Goal: Feedback & Contribution: Leave review/rating

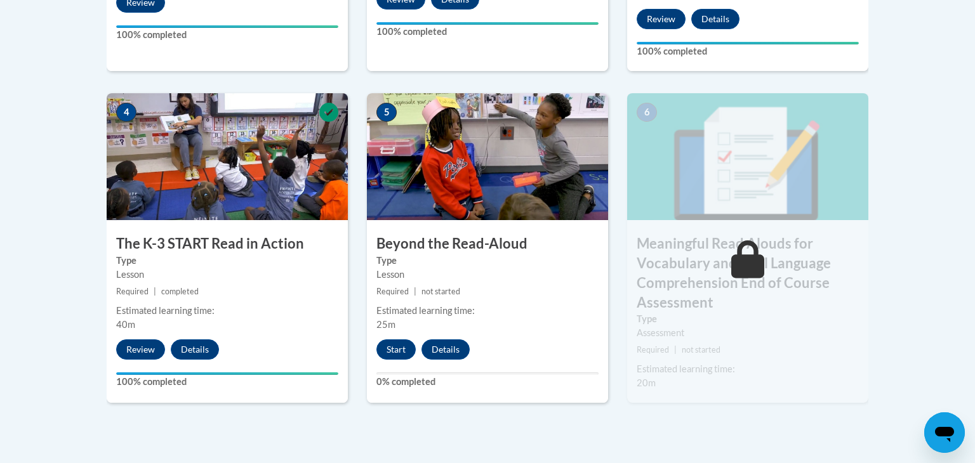
scroll to position [714, 0]
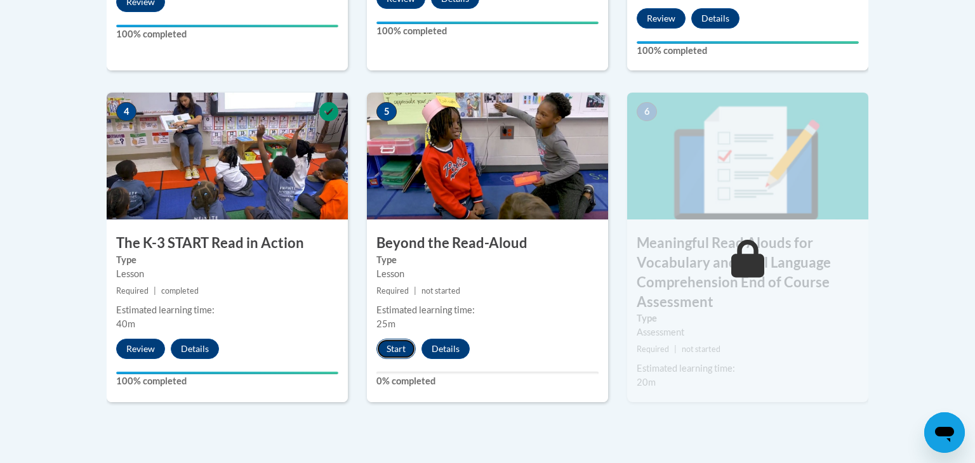
click at [404, 353] on button "Start" at bounding box center [395, 349] width 39 height 20
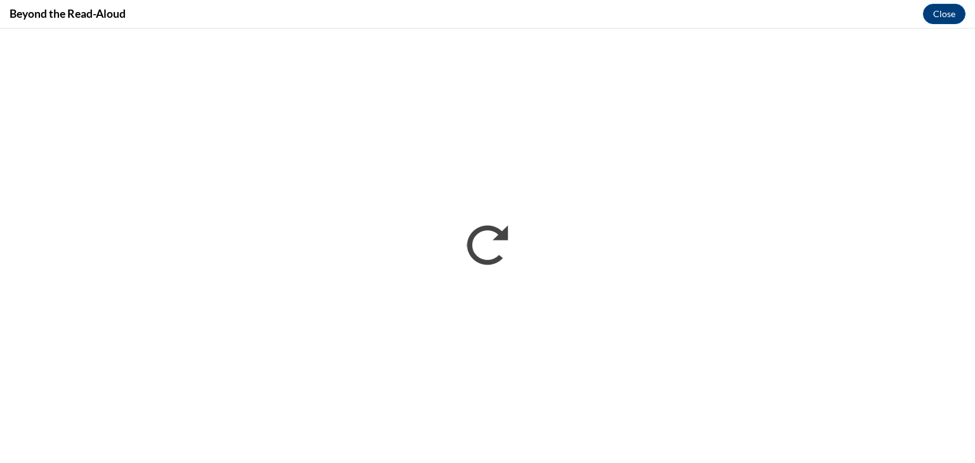
scroll to position [0, 0]
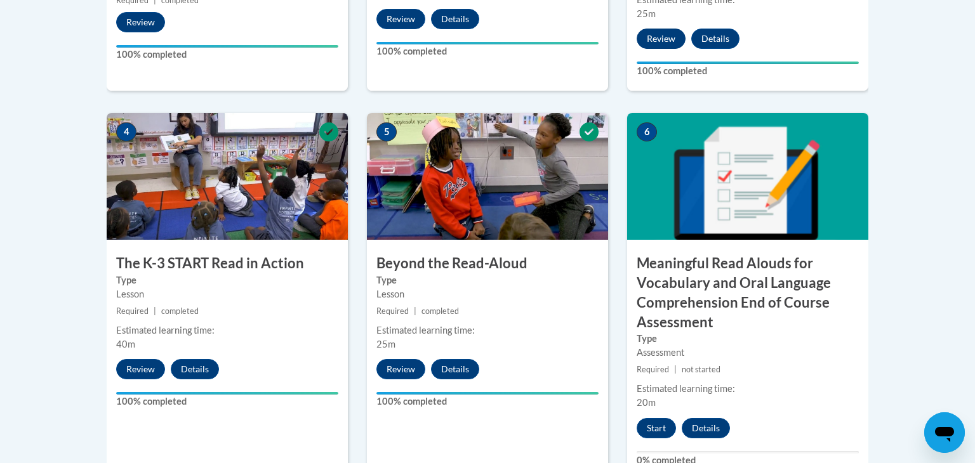
scroll to position [697, 0]
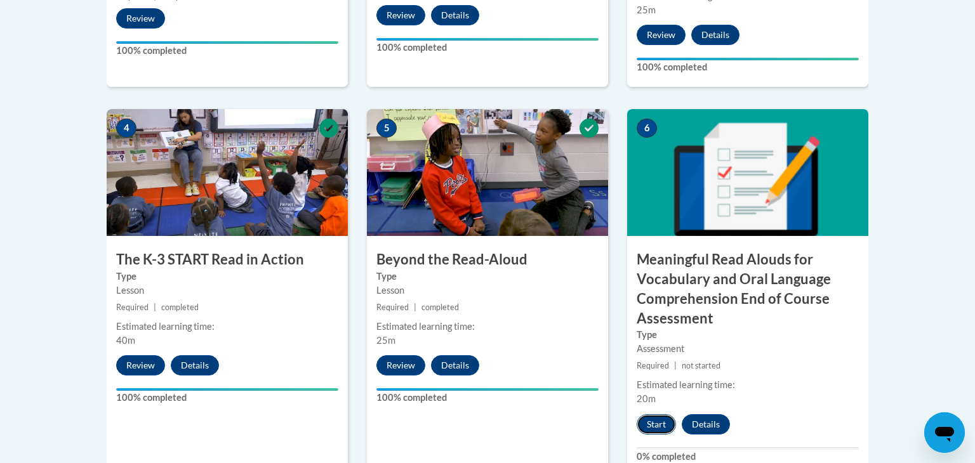
click at [648, 427] on button "Start" at bounding box center [656, 425] width 39 height 20
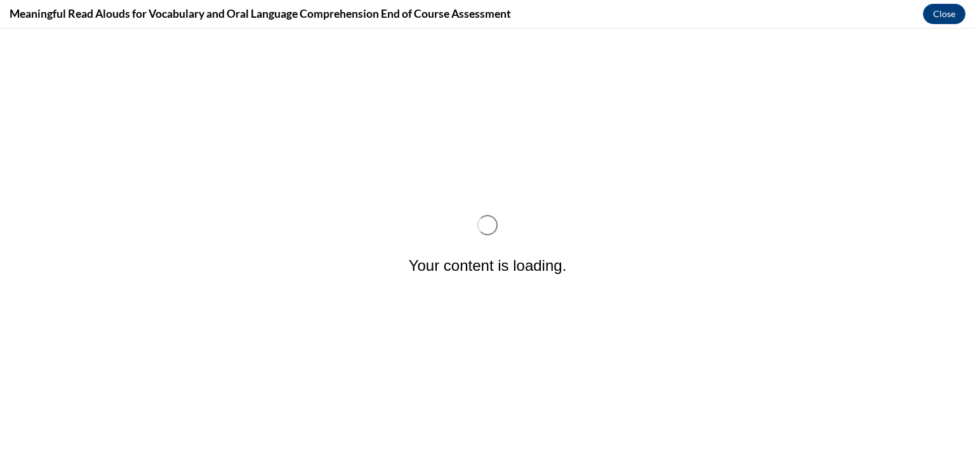
scroll to position [0, 0]
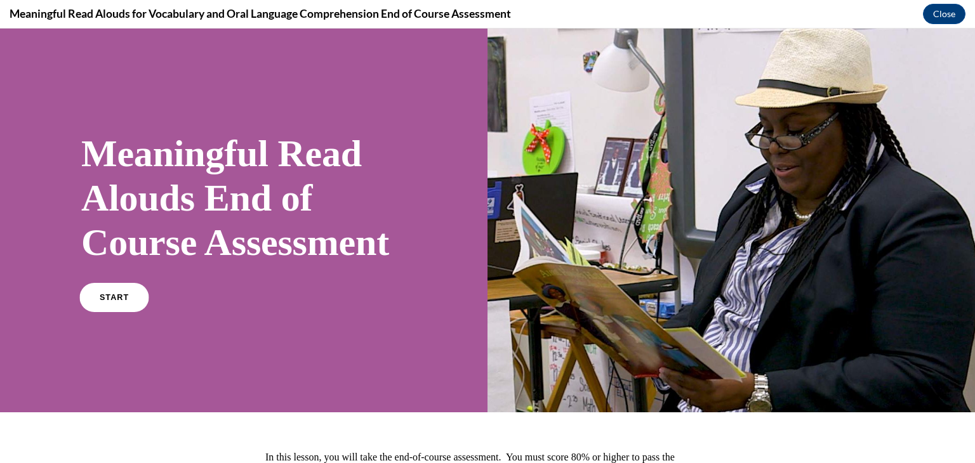
click at [115, 312] on link "START" at bounding box center [113, 297] width 69 height 29
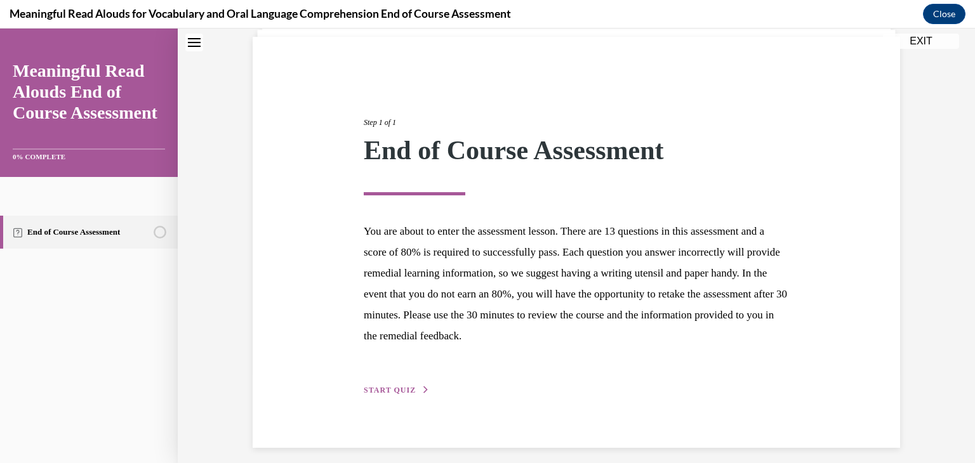
scroll to position [98, 0]
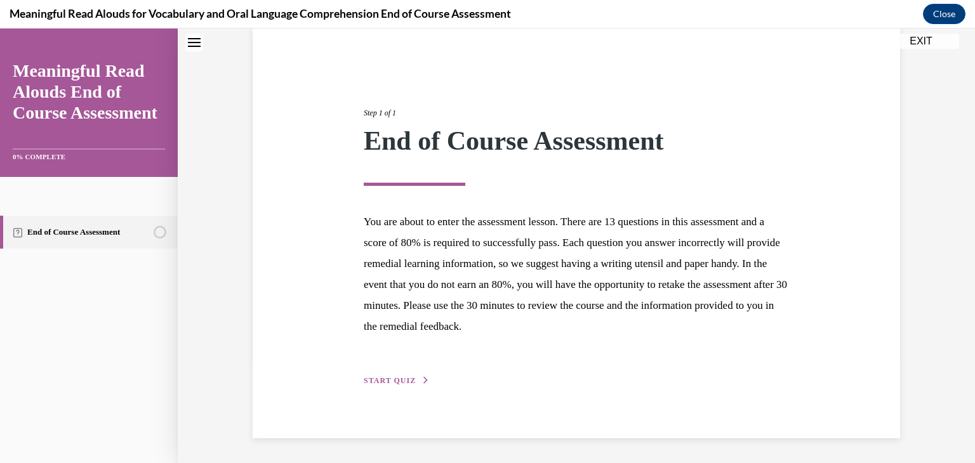
click at [403, 380] on span "START QUIZ" at bounding box center [390, 380] width 52 height 9
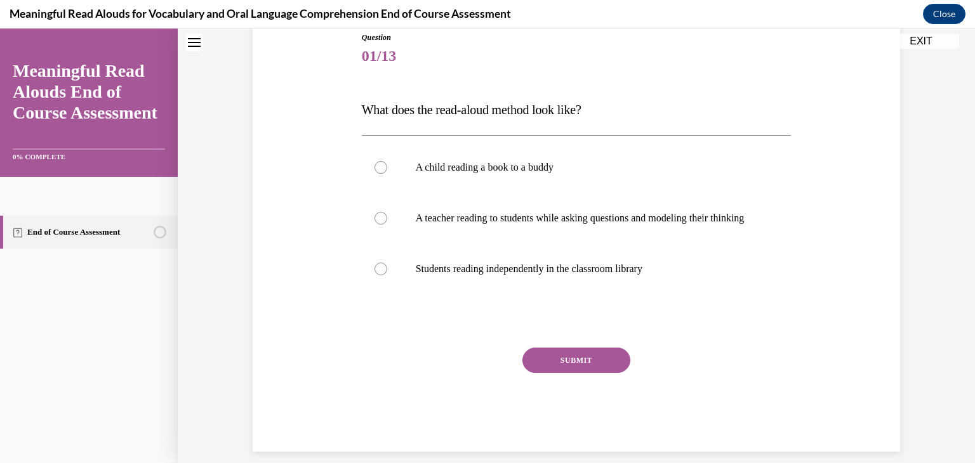
scroll to position [171, 0]
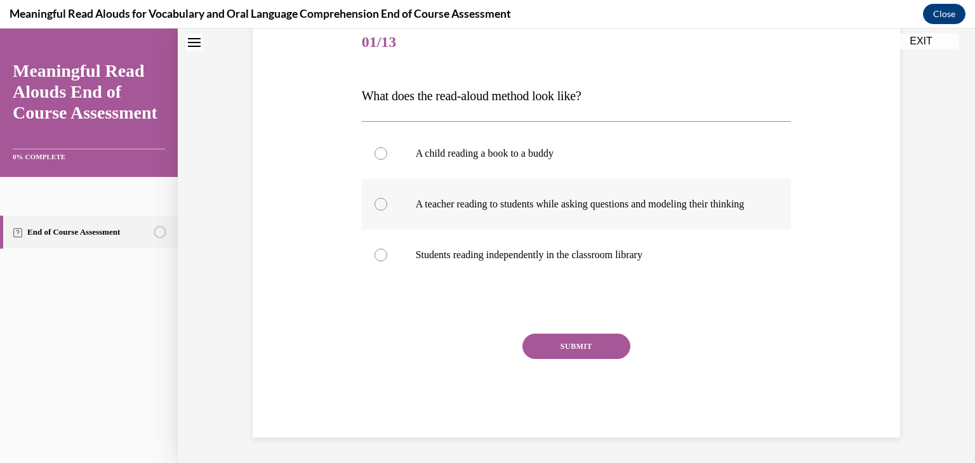
click at [384, 198] on div at bounding box center [381, 204] width 13 height 13
click at [384, 198] on input "A teacher reading to students while asking questions and modeling their thinking" at bounding box center [381, 204] width 13 height 13
radio input "true"
click at [540, 343] on button "SUBMIT" at bounding box center [576, 346] width 108 height 25
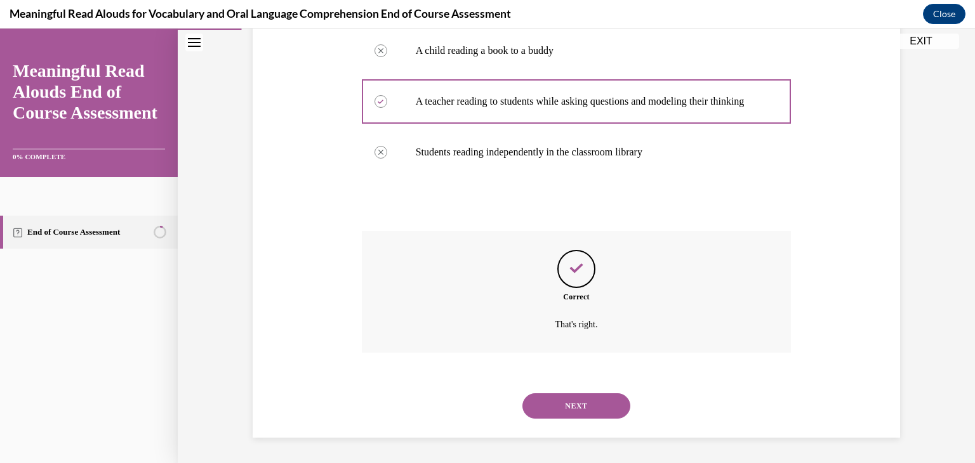
scroll to position [274, 0]
click at [543, 404] on button "NEXT" at bounding box center [576, 406] width 108 height 25
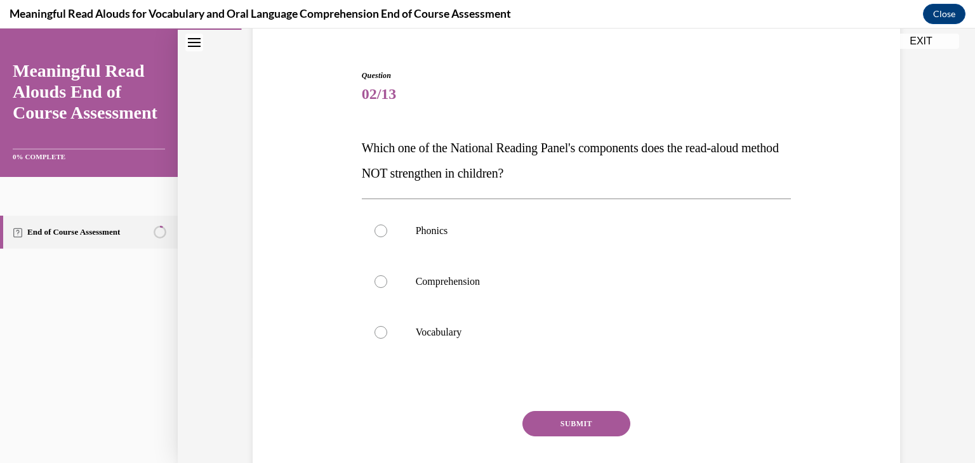
scroll to position [109, 0]
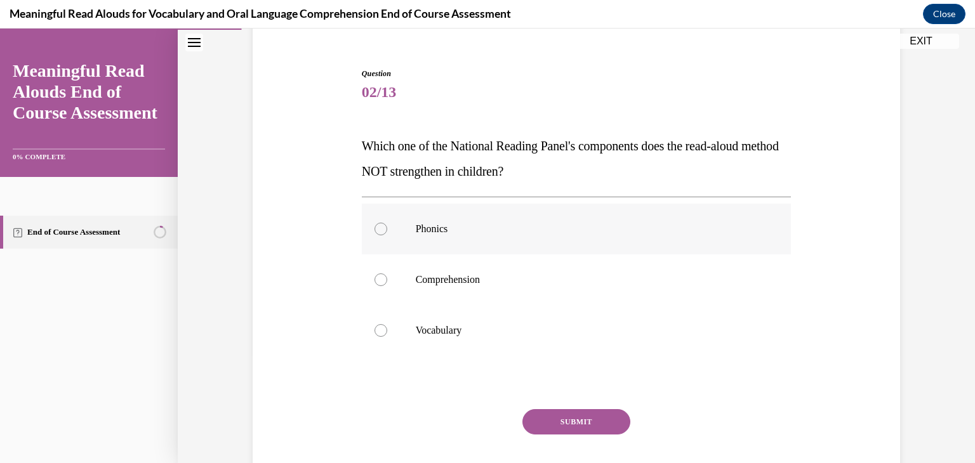
click at [383, 232] on div at bounding box center [381, 229] width 13 height 13
click at [383, 232] on input "Phonics" at bounding box center [381, 229] width 13 height 13
radio input "true"
click at [550, 420] on button "SUBMIT" at bounding box center [576, 421] width 108 height 25
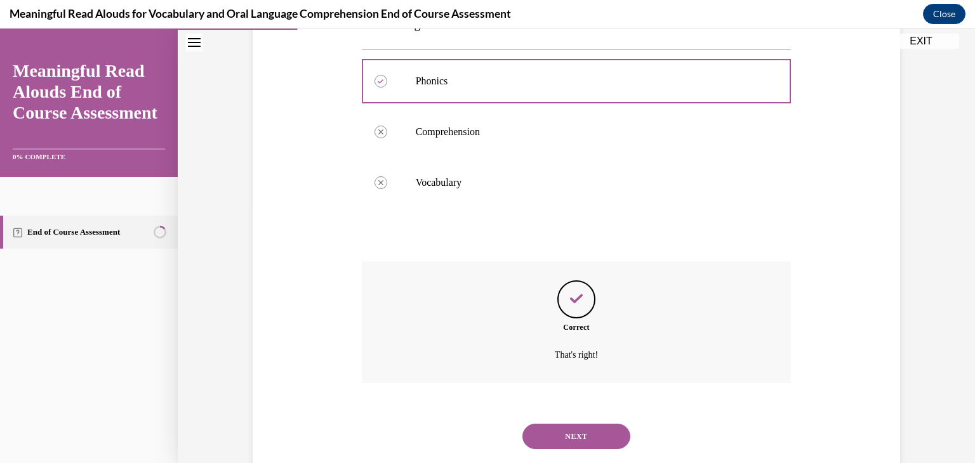
scroll to position [287, 0]
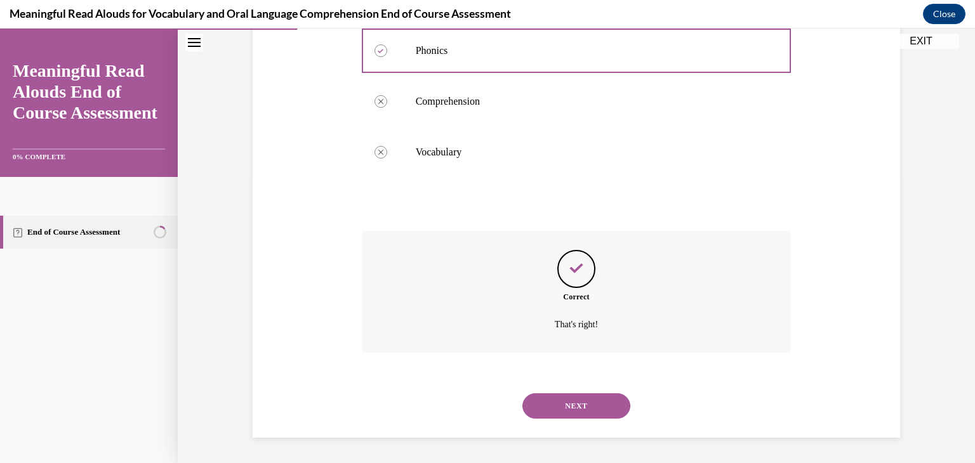
click at [552, 409] on button "NEXT" at bounding box center [576, 406] width 108 height 25
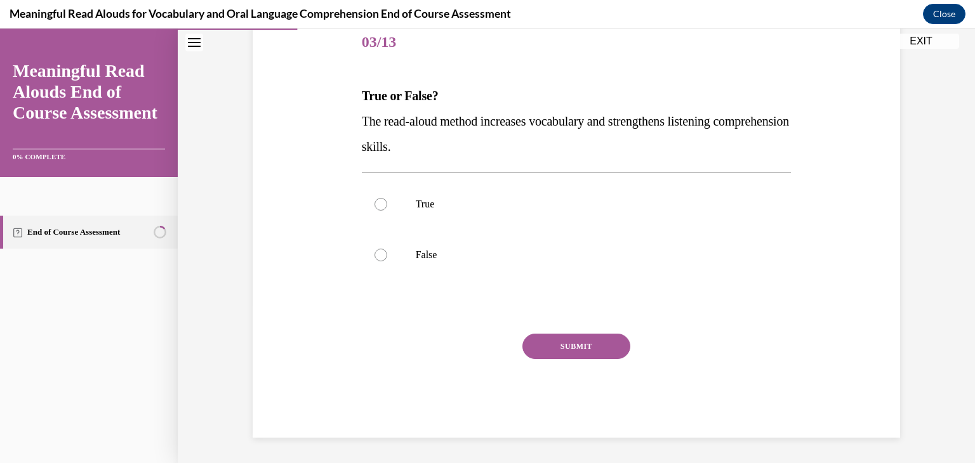
scroll to position [141, 0]
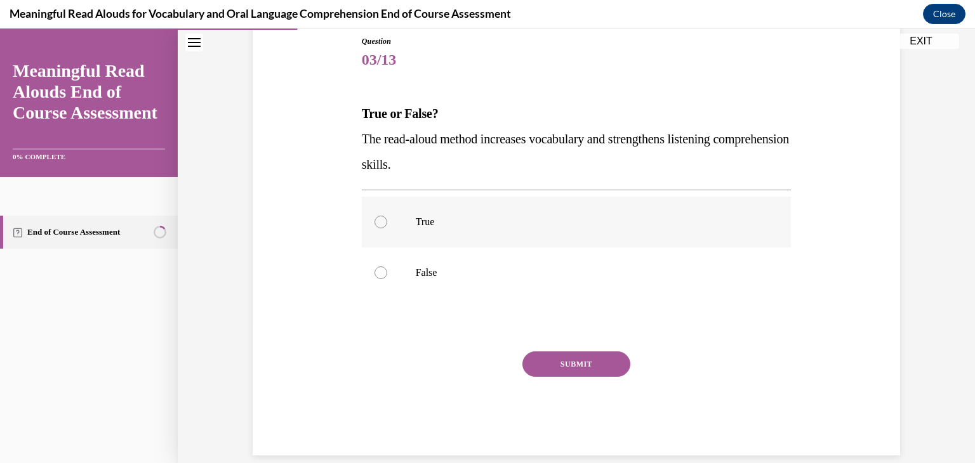
click at [381, 222] on div at bounding box center [381, 222] width 13 height 13
click at [381, 222] on input "True" at bounding box center [381, 222] width 13 height 13
radio input "true"
click at [548, 359] on button "SUBMIT" at bounding box center [576, 364] width 108 height 25
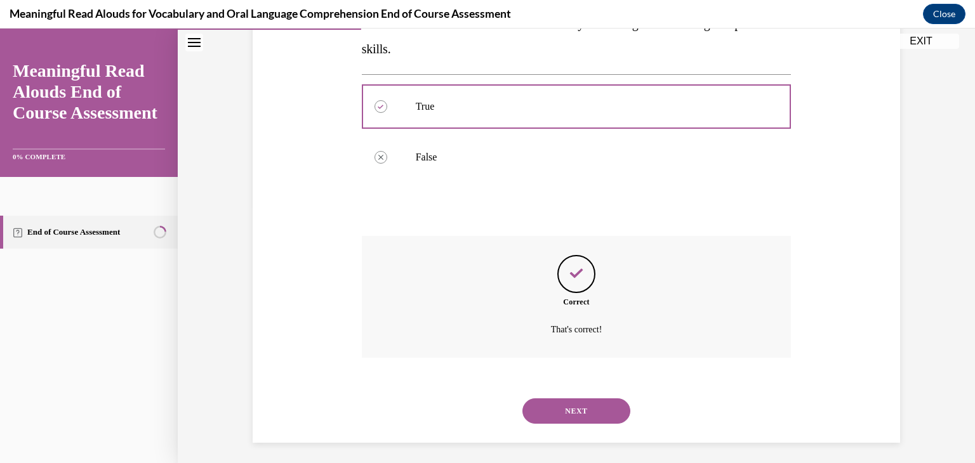
scroll to position [262, 0]
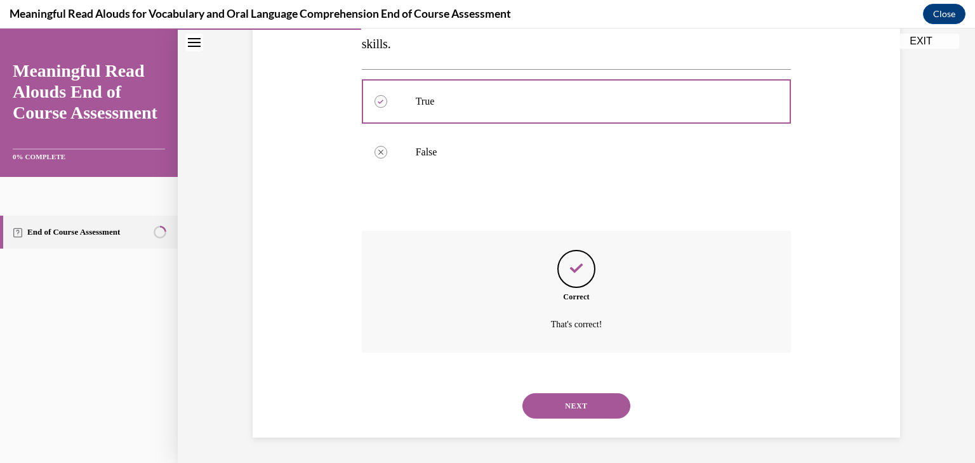
click at [547, 408] on button "NEXT" at bounding box center [576, 406] width 108 height 25
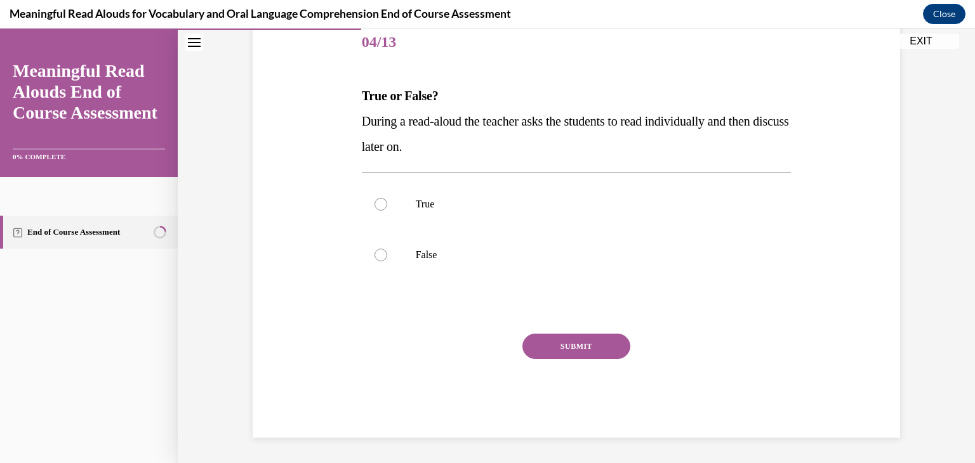
scroll to position [141, 0]
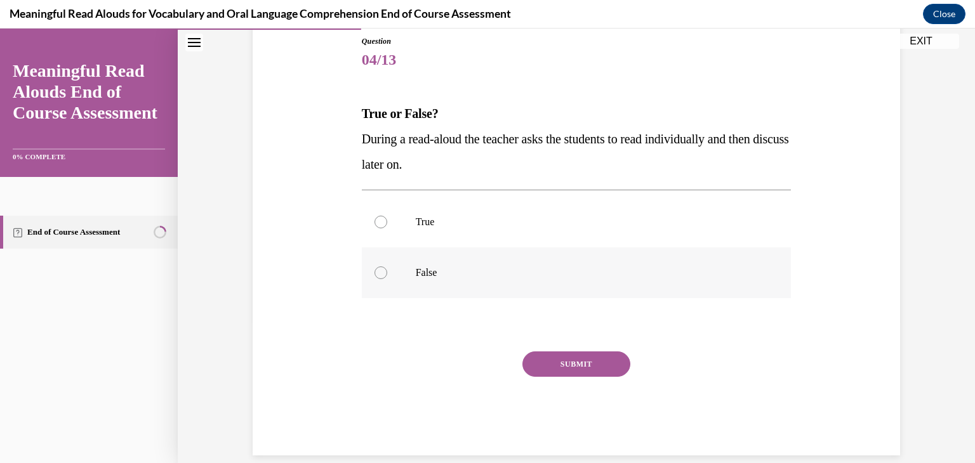
click at [376, 275] on div at bounding box center [381, 273] width 13 height 13
click at [376, 275] on input "False" at bounding box center [381, 273] width 13 height 13
radio input "true"
click at [550, 373] on button "SUBMIT" at bounding box center [576, 364] width 108 height 25
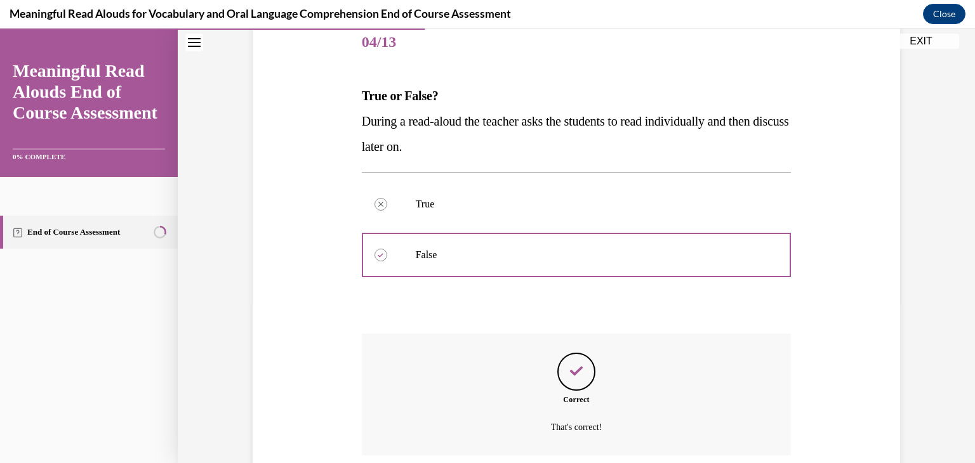
scroll to position [262, 0]
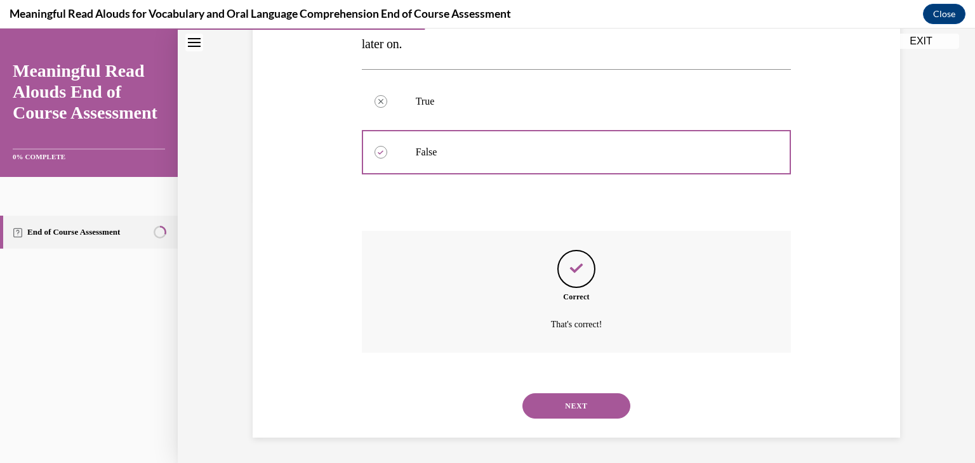
click at [545, 402] on button "NEXT" at bounding box center [576, 406] width 108 height 25
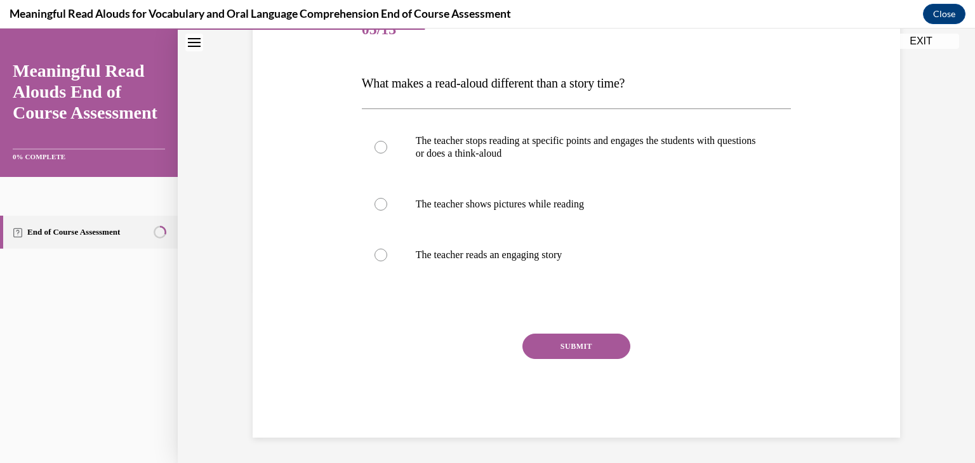
scroll to position [141, 0]
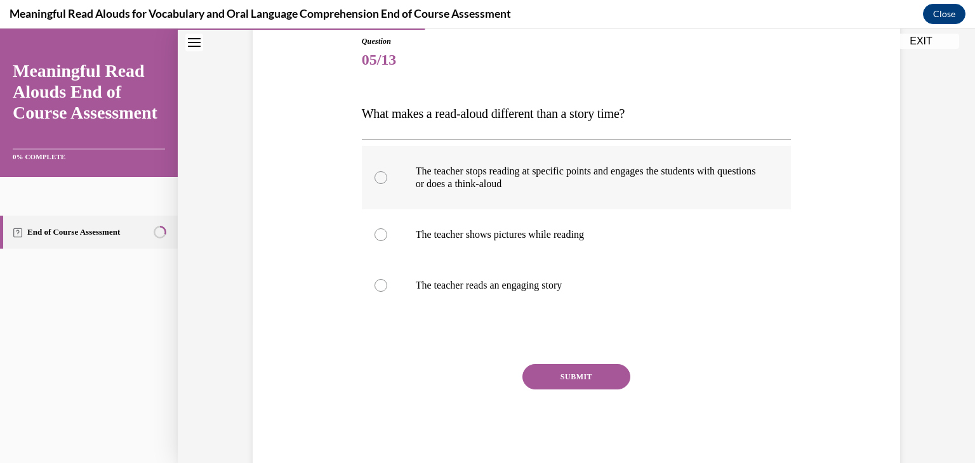
click at [382, 178] on div at bounding box center [381, 177] width 13 height 13
click at [382, 178] on input "The teacher stops reading at specific points and engages the students with ques…" at bounding box center [381, 177] width 13 height 13
radio input "true"
click at [585, 378] on button "SUBMIT" at bounding box center [576, 376] width 108 height 25
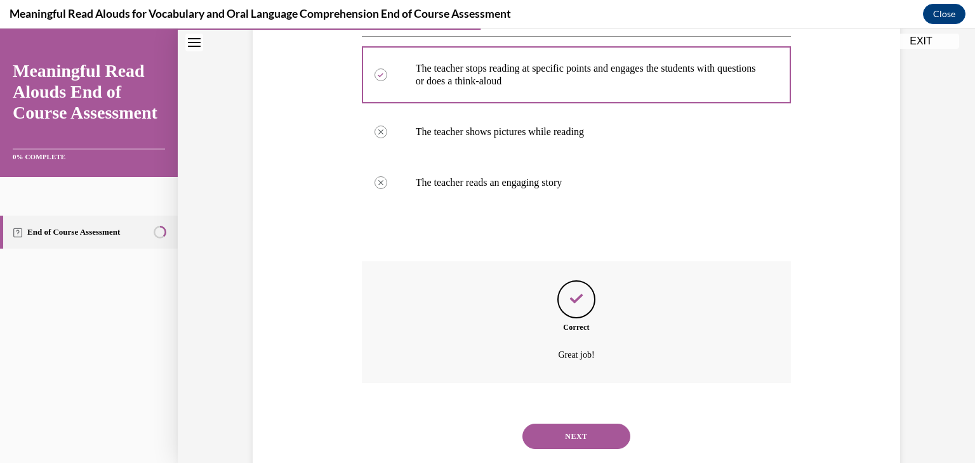
scroll to position [274, 0]
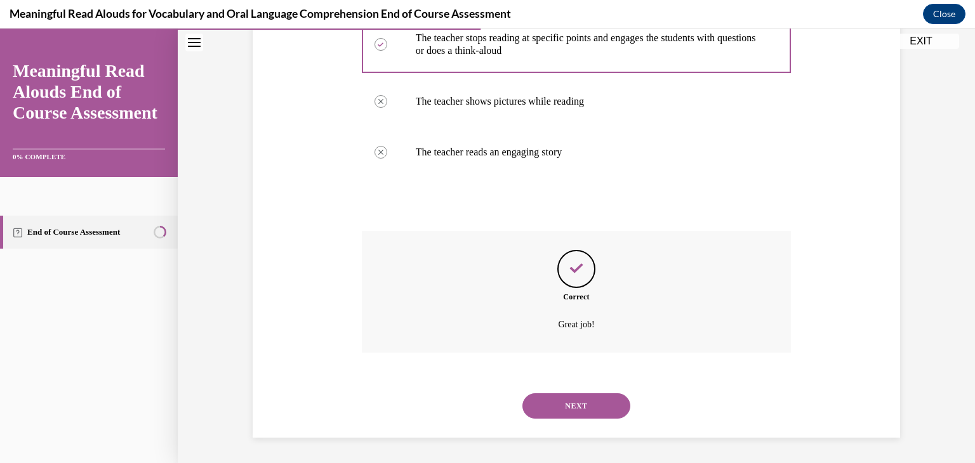
click at [562, 415] on button "NEXT" at bounding box center [576, 406] width 108 height 25
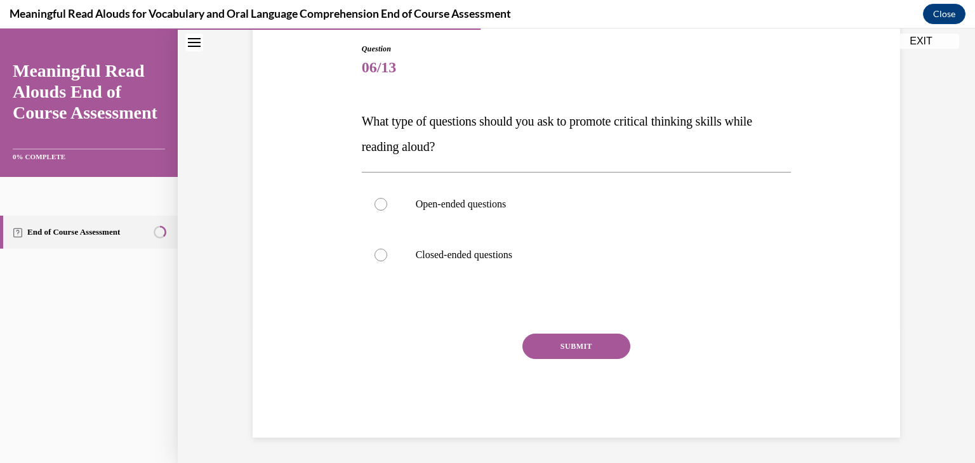
scroll to position [133, 0]
click at [381, 204] on div at bounding box center [381, 204] width 13 height 13
click at [381, 204] on input "Open-ended questions" at bounding box center [381, 204] width 13 height 13
radio input "true"
click at [561, 340] on button "SUBMIT" at bounding box center [576, 346] width 108 height 25
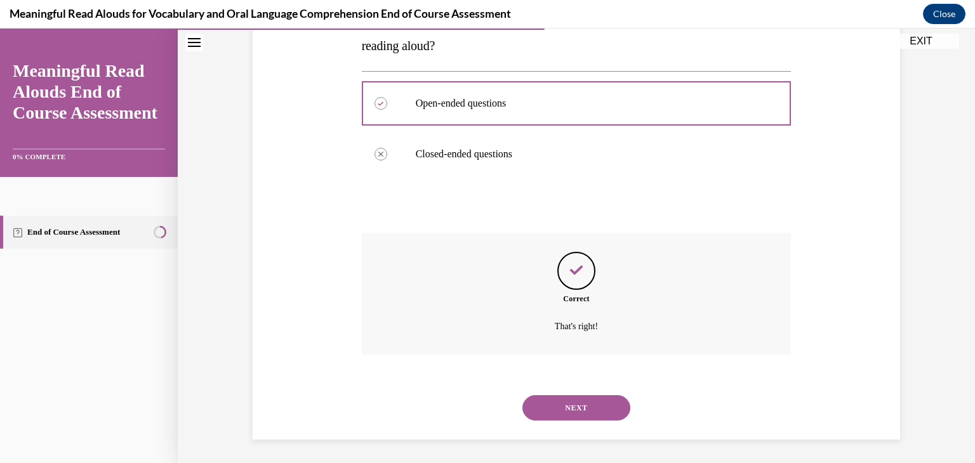
scroll to position [236, 0]
click at [548, 400] on button "NEXT" at bounding box center [576, 406] width 108 height 25
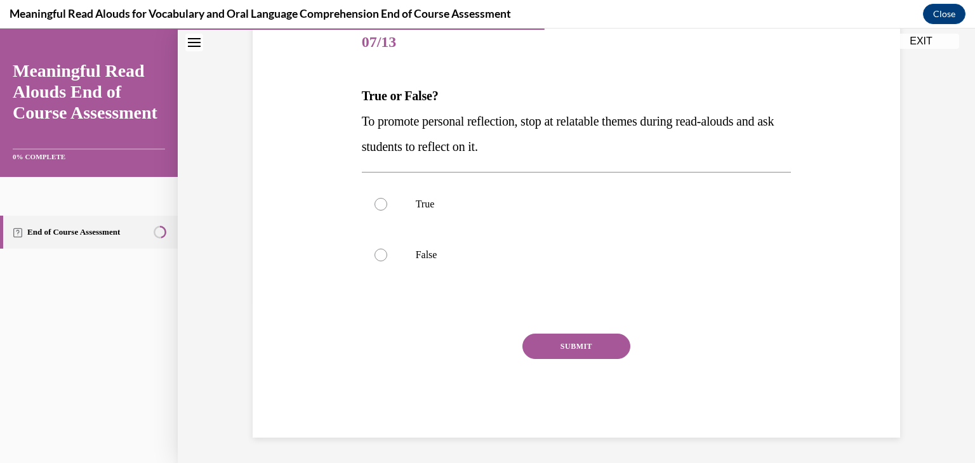
scroll to position [141, 0]
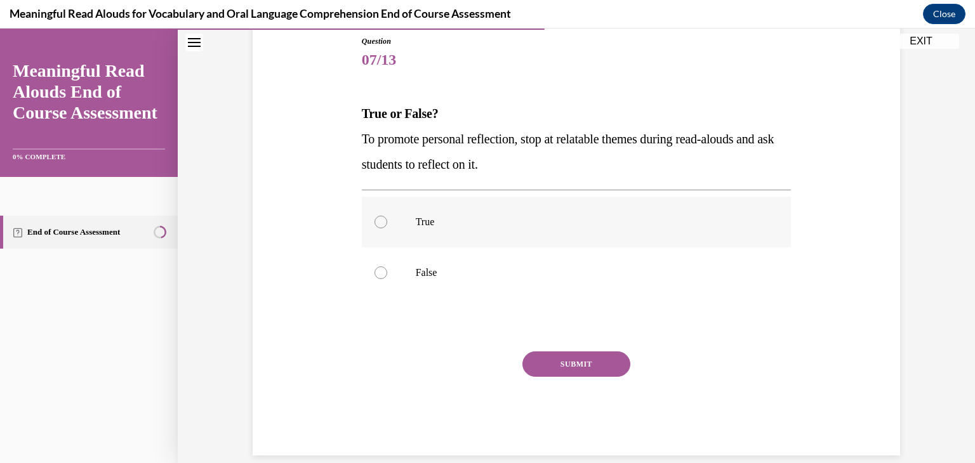
click at [385, 223] on div at bounding box center [381, 222] width 13 height 13
click at [385, 223] on input "True" at bounding box center [381, 222] width 13 height 13
radio input "true"
click at [557, 364] on button "SUBMIT" at bounding box center [576, 364] width 108 height 25
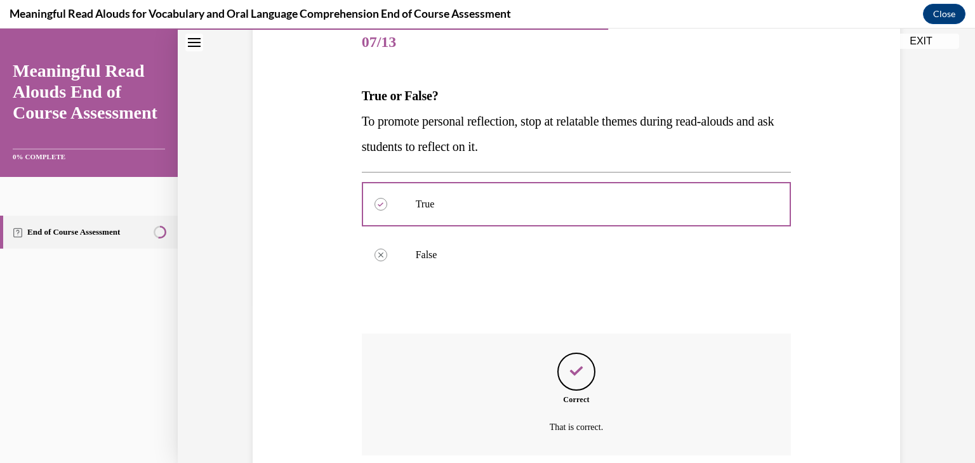
scroll to position [262, 0]
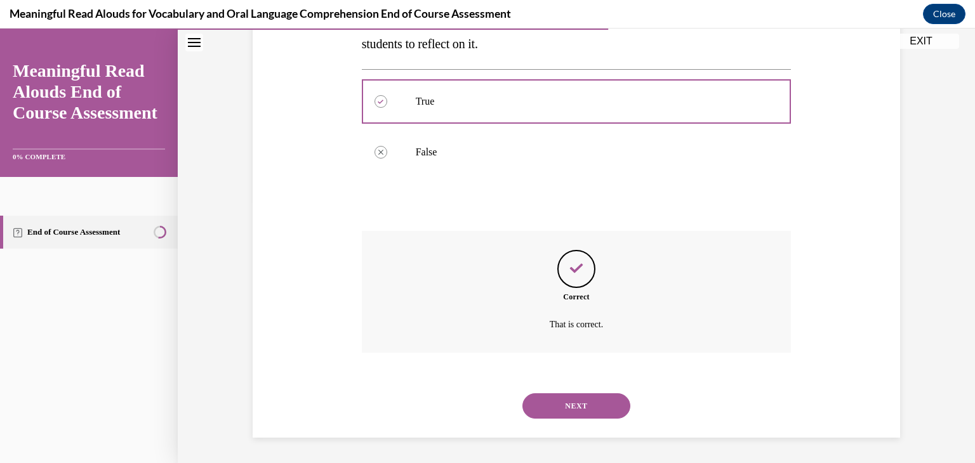
click at [554, 399] on button "NEXT" at bounding box center [576, 406] width 108 height 25
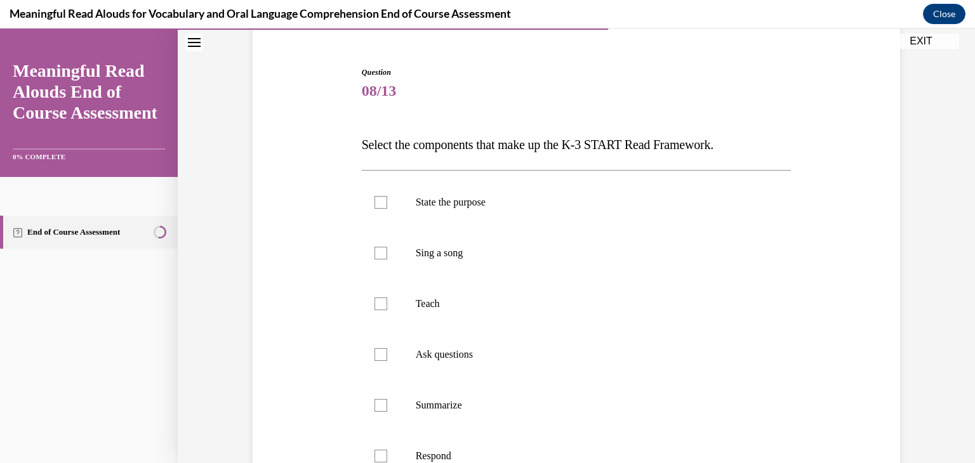
scroll to position [111, 0]
click at [378, 203] on div at bounding box center [381, 201] width 13 height 13
click at [378, 203] on input "State the purpose" at bounding box center [381, 201] width 13 height 13
checkbox input "true"
click at [379, 308] on div at bounding box center [381, 302] width 13 height 13
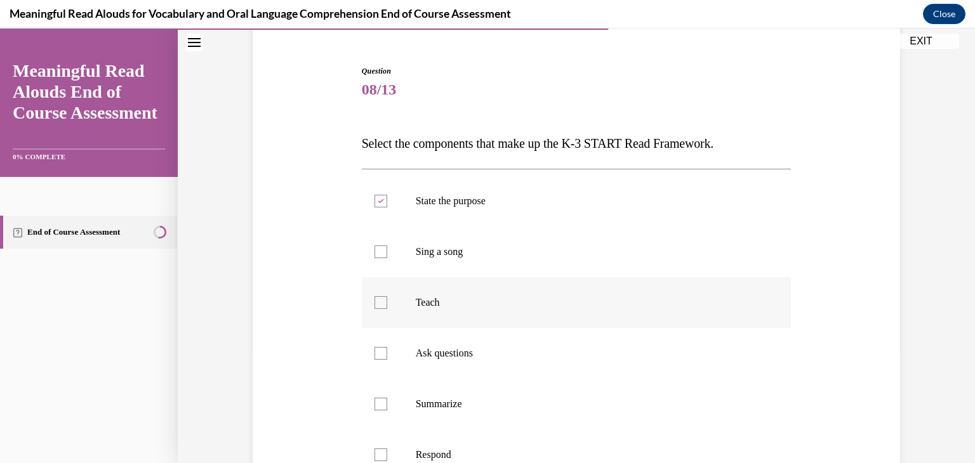
click at [379, 308] on input "Teach" at bounding box center [381, 302] width 13 height 13
checkbox input "true"
click at [382, 357] on div at bounding box center [381, 353] width 13 height 13
click at [382, 357] on input "Ask questions" at bounding box center [381, 353] width 13 height 13
checkbox input "true"
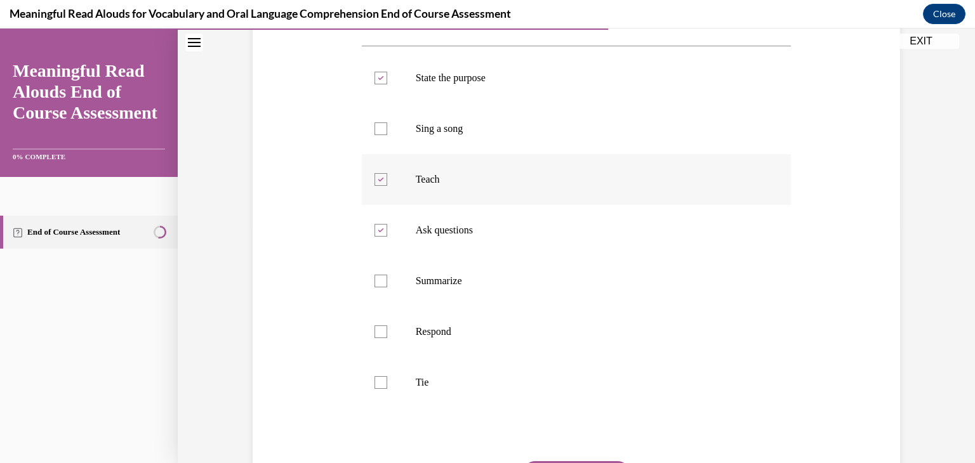
scroll to position [237, 0]
click at [380, 332] on div at bounding box center [381, 329] width 13 height 13
click at [380, 332] on input "Respond" at bounding box center [381, 329] width 13 height 13
checkbox input "true"
click at [382, 378] on div at bounding box center [381, 380] width 13 height 13
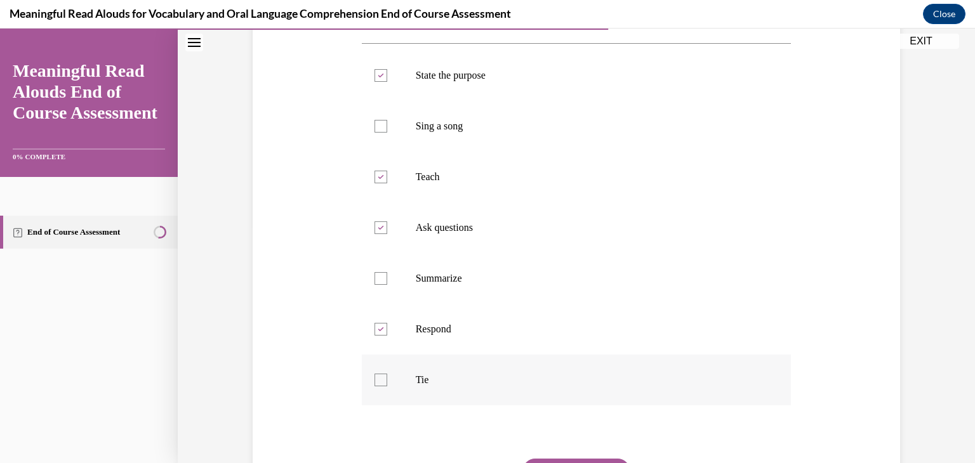
click at [382, 378] on input "Tie" at bounding box center [381, 380] width 13 height 13
checkbox input "true"
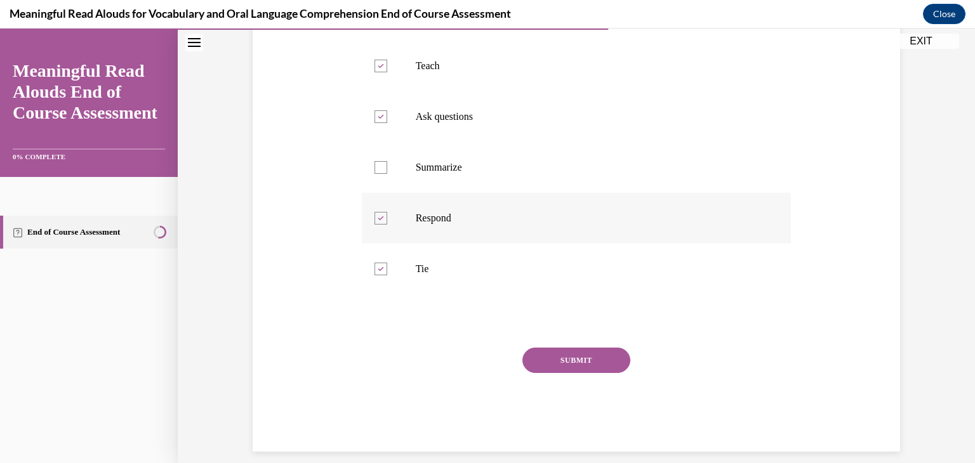
scroll to position [359, 0]
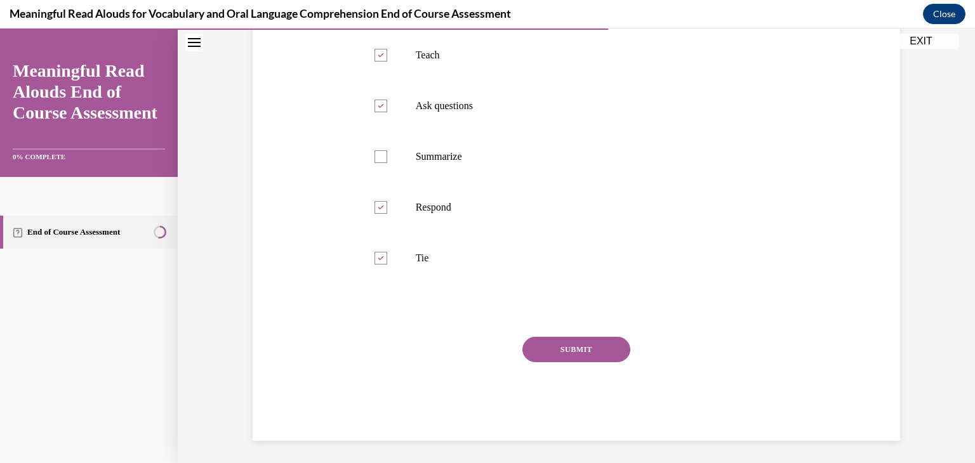
click at [592, 345] on button "SUBMIT" at bounding box center [576, 349] width 108 height 25
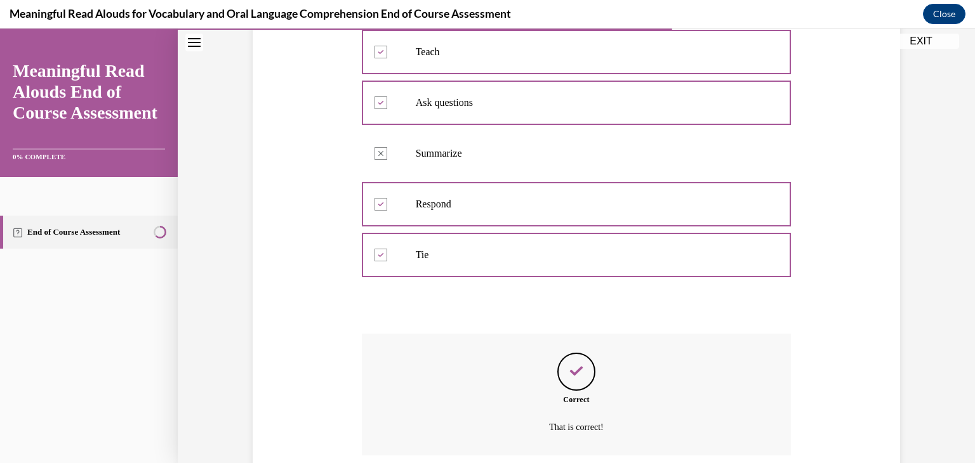
scroll to position [465, 0]
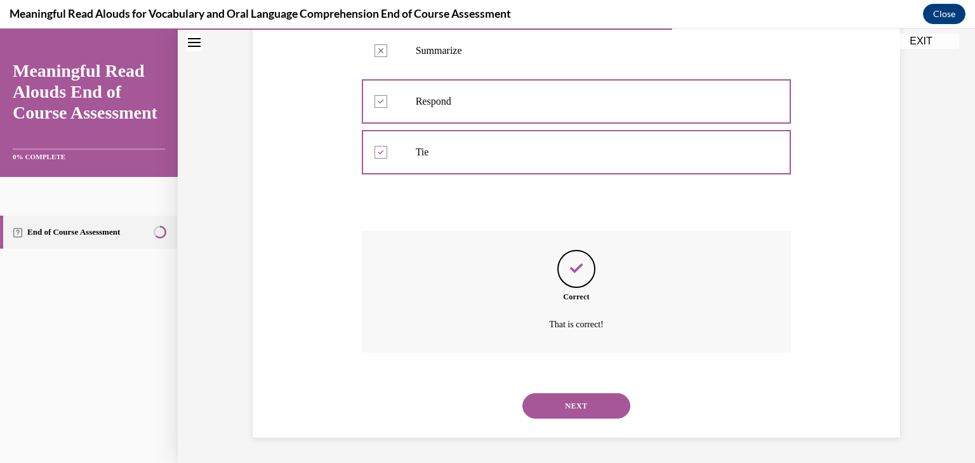
click at [571, 405] on button "NEXT" at bounding box center [576, 406] width 108 height 25
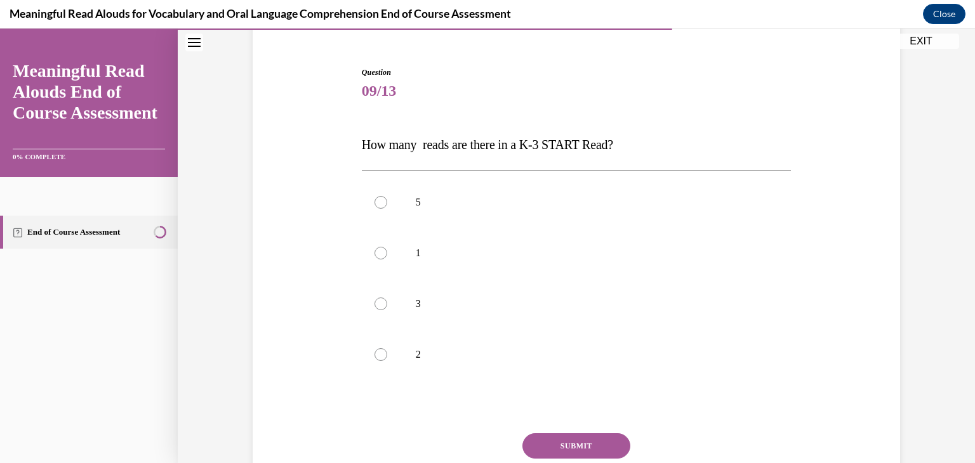
scroll to position [116, 0]
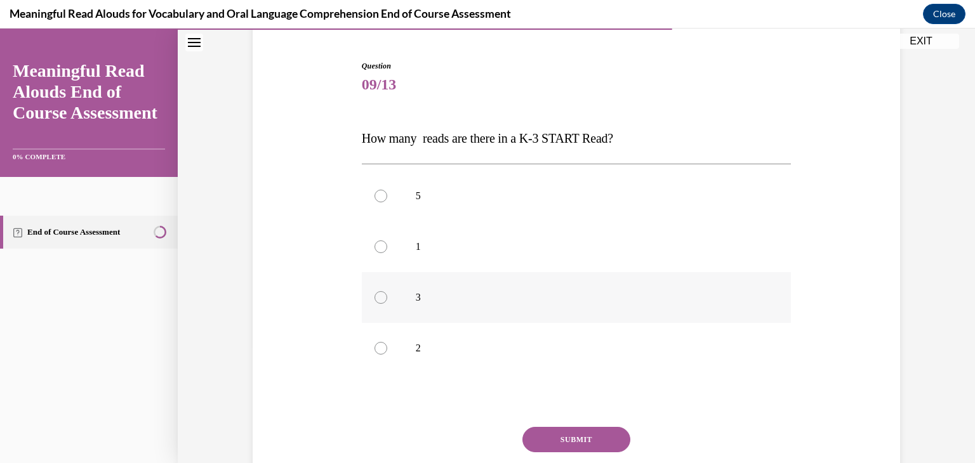
click at [385, 295] on div at bounding box center [381, 297] width 13 height 13
click at [385, 295] on input "3" at bounding box center [381, 297] width 13 height 13
radio input "true"
click at [536, 437] on button "SUBMIT" at bounding box center [576, 439] width 108 height 25
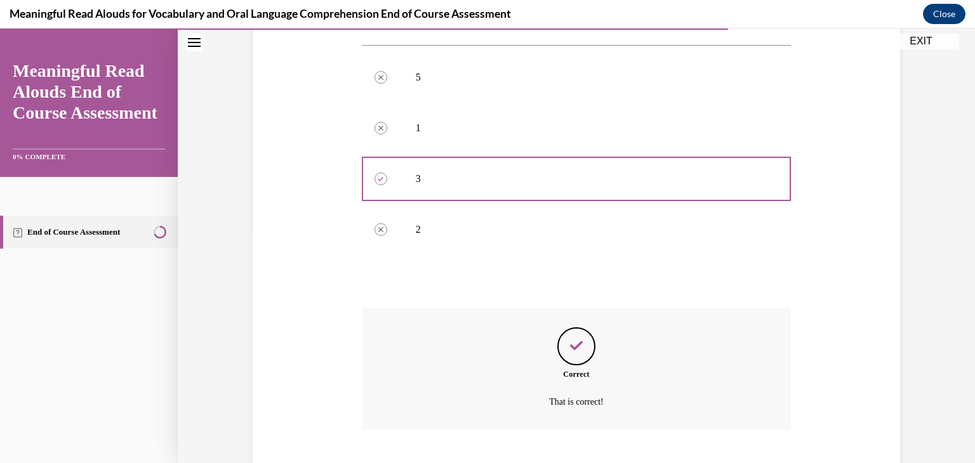
scroll to position [312, 0]
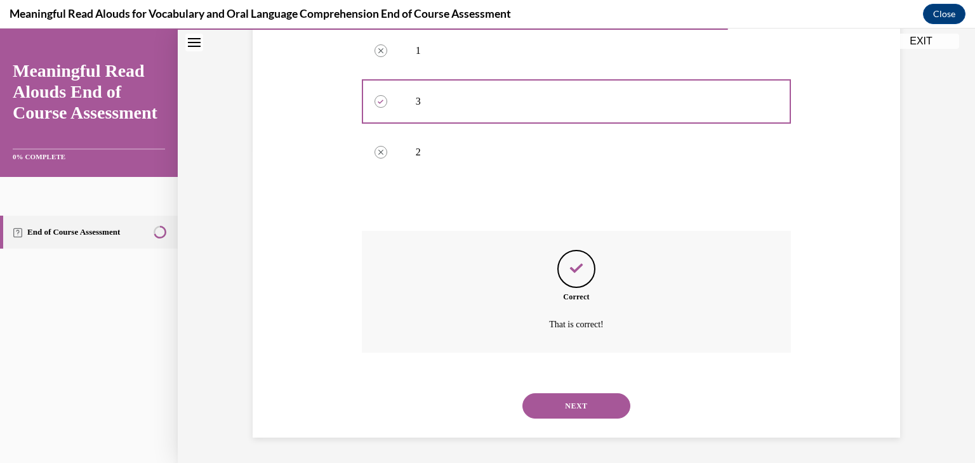
click at [544, 409] on button "NEXT" at bounding box center [576, 406] width 108 height 25
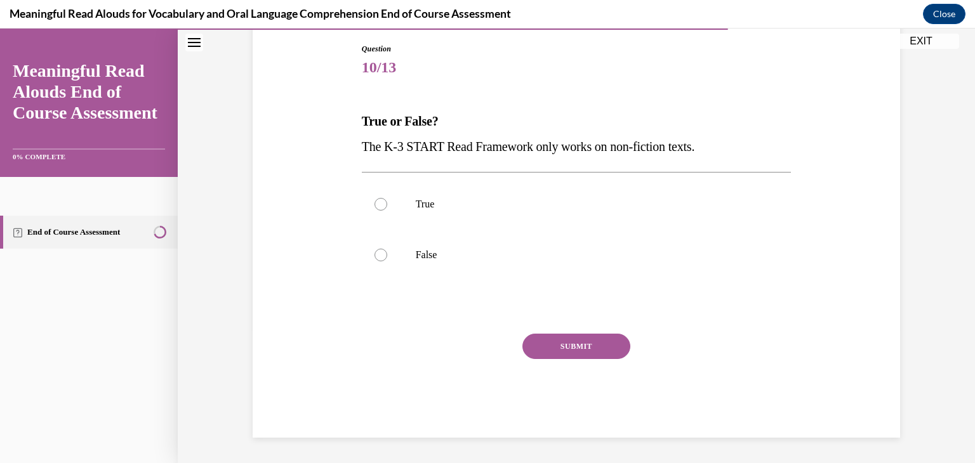
scroll to position [133, 0]
click at [384, 255] on div at bounding box center [381, 255] width 13 height 13
click at [384, 255] on input "False" at bounding box center [381, 255] width 13 height 13
radio input "true"
click at [553, 345] on button "SUBMIT" at bounding box center [576, 346] width 108 height 25
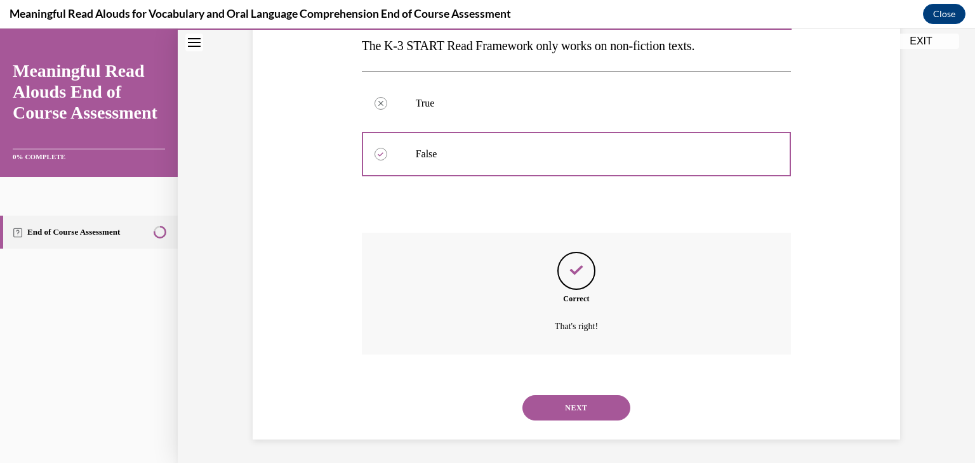
scroll to position [236, 0]
click at [540, 404] on button "NEXT" at bounding box center [576, 406] width 108 height 25
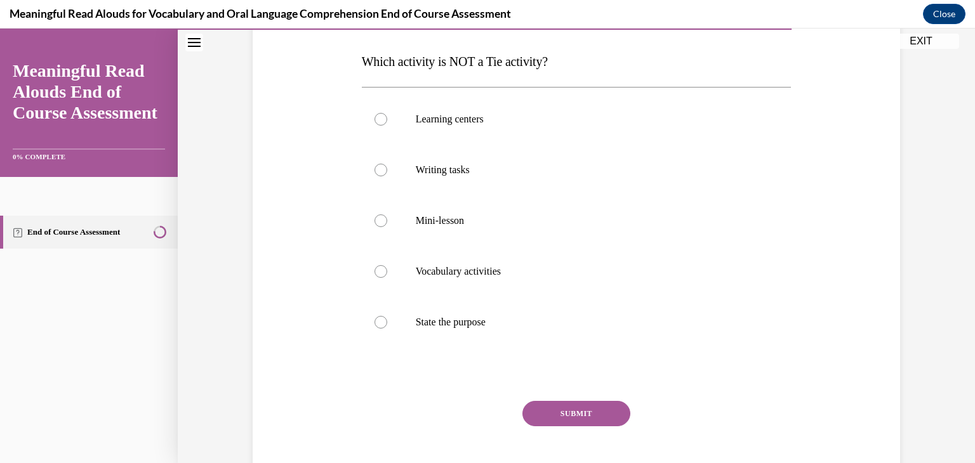
scroll to position [198, 0]
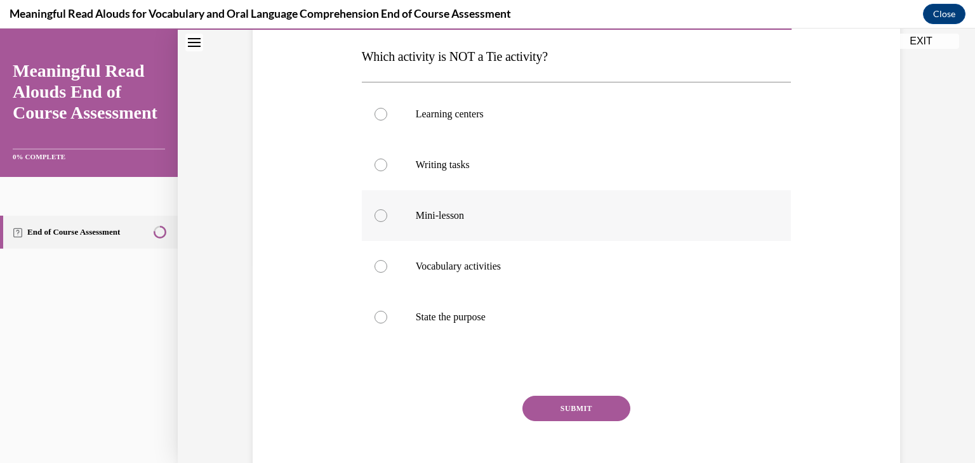
click at [381, 216] on div at bounding box center [381, 215] width 13 height 13
click at [381, 216] on input "Mini-lesson" at bounding box center [381, 215] width 13 height 13
radio input "true"
click at [381, 216] on circle at bounding box center [381, 216] width 4 height 4
click at [381, 216] on input "Mini-lesson" at bounding box center [381, 215] width 13 height 13
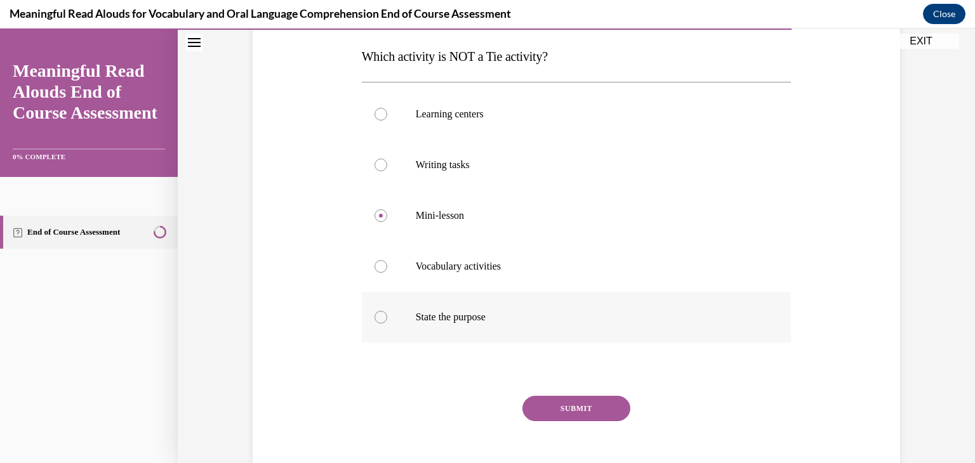
click at [378, 319] on div at bounding box center [381, 317] width 13 height 13
click at [378, 319] on input "State the purpose" at bounding box center [381, 317] width 13 height 13
radio input "true"
click at [554, 414] on button "SUBMIT" at bounding box center [576, 408] width 108 height 25
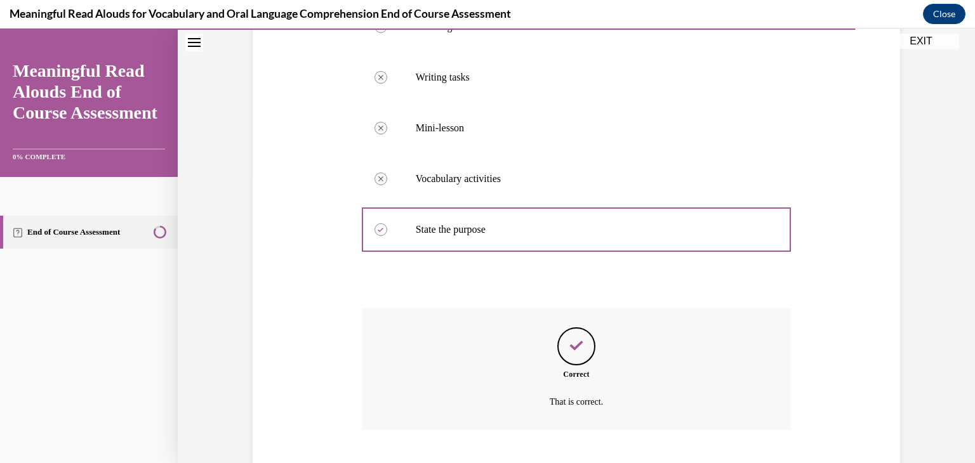
scroll to position [363, 0]
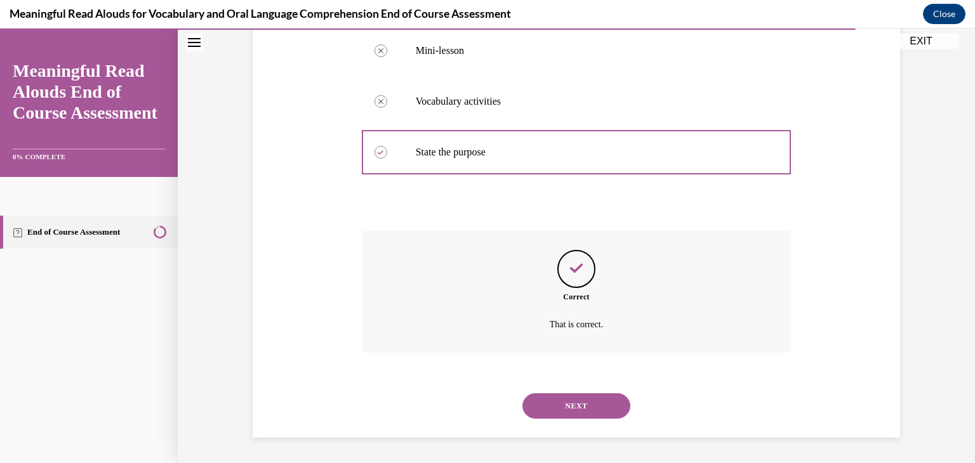
click at [554, 414] on button "NEXT" at bounding box center [576, 406] width 108 height 25
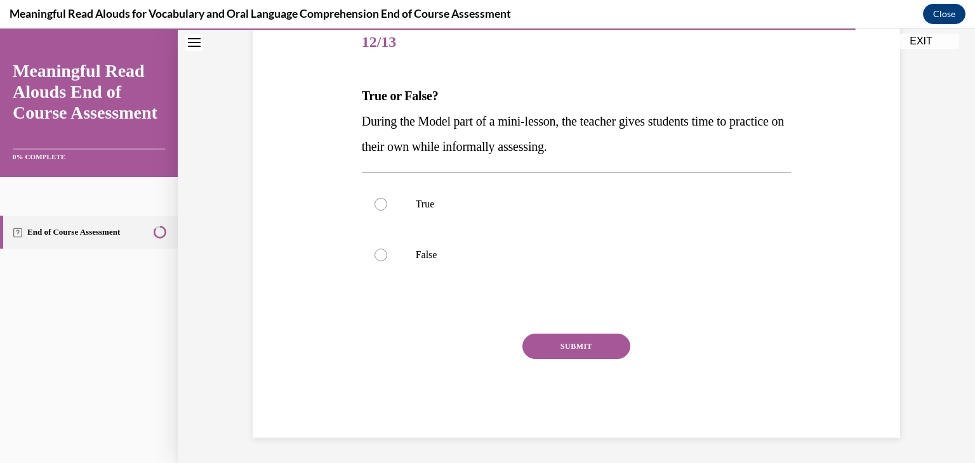
scroll to position [141, 0]
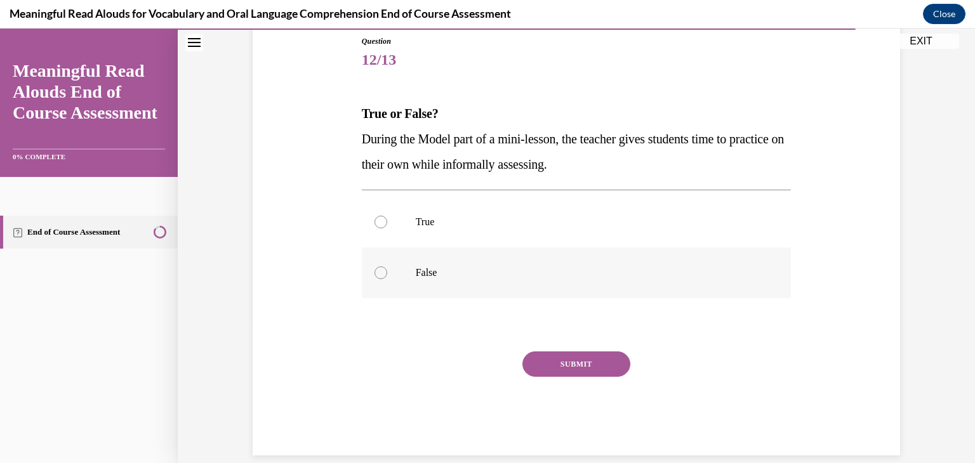
click at [381, 275] on div at bounding box center [381, 273] width 13 height 13
click at [381, 275] on input "False" at bounding box center [381, 273] width 13 height 13
radio input "true"
click at [539, 366] on button "SUBMIT" at bounding box center [576, 364] width 108 height 25
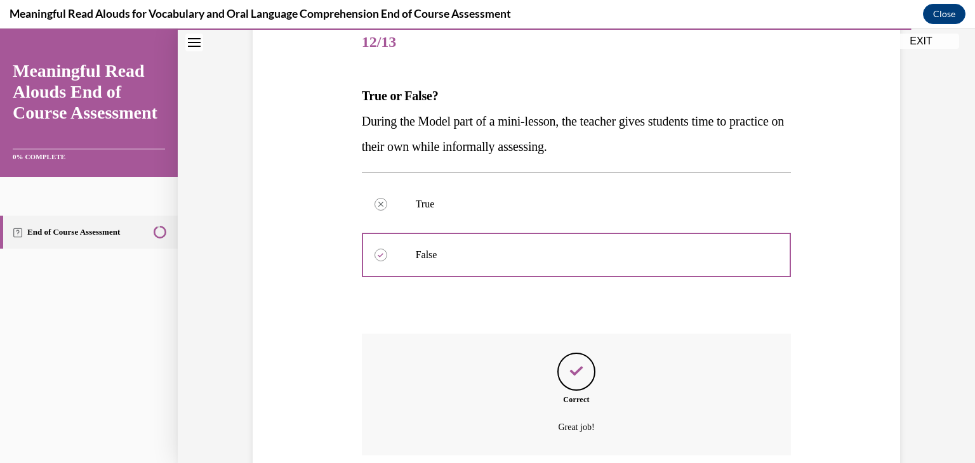
scroll to position [262, 0]
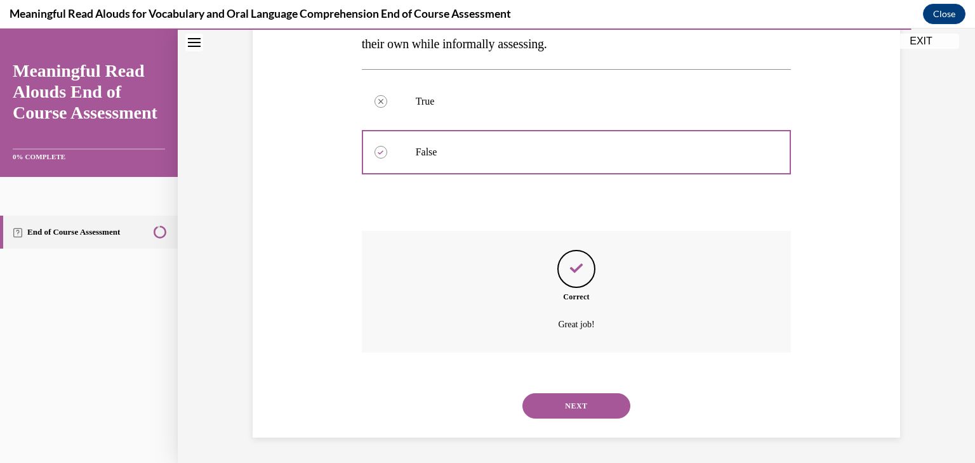
click at [555, 406] on button "NEXT" at bounding box center [576, 406] width 108 height 25
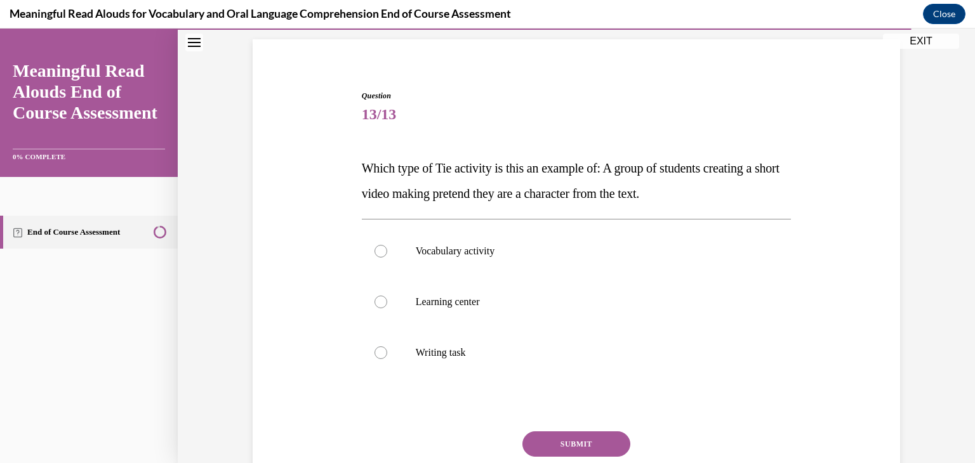
scroll to position [91, 0]
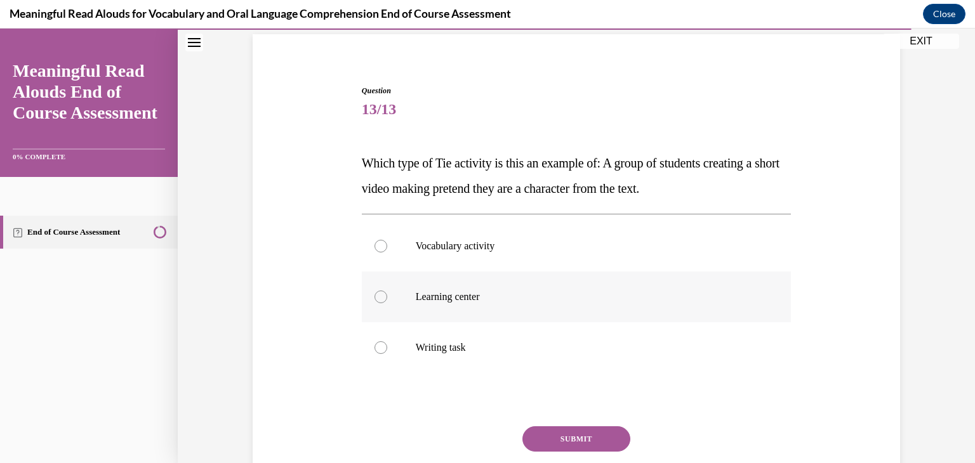
click at [378, 296] on div at bounding box center [381, 297] width 13 height 13
click at [378, 296] on input "Learning center" at bounding box center [381, 297] width 13 height 13
radio input "true"
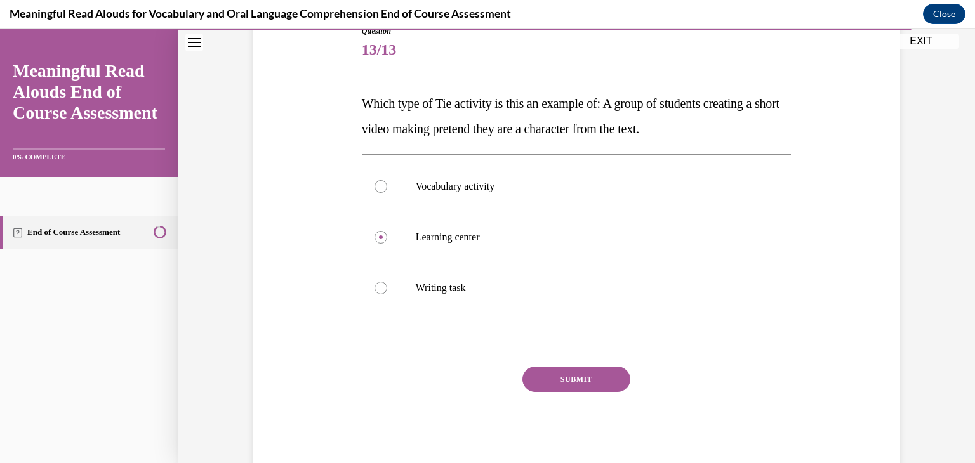
click at [616, 385] on button "SUBMIT" at bounding box center [576, 379] width 108 height 25
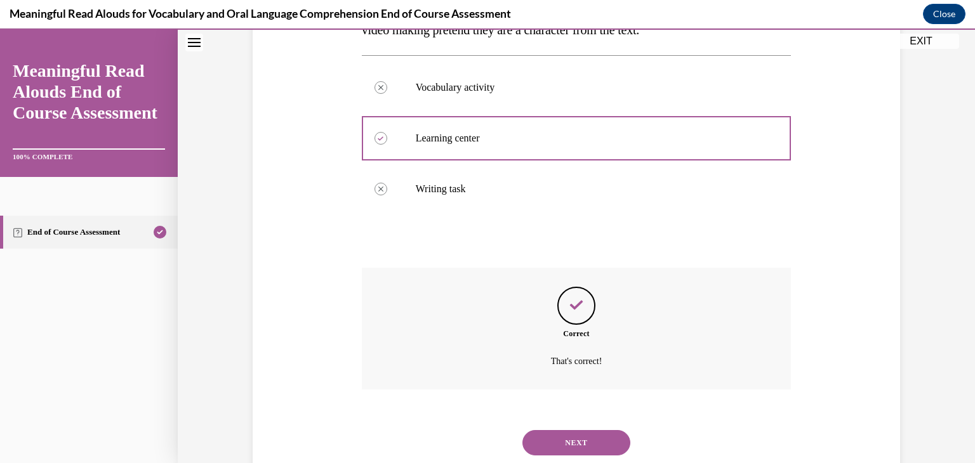
scroll to position [287, 0]
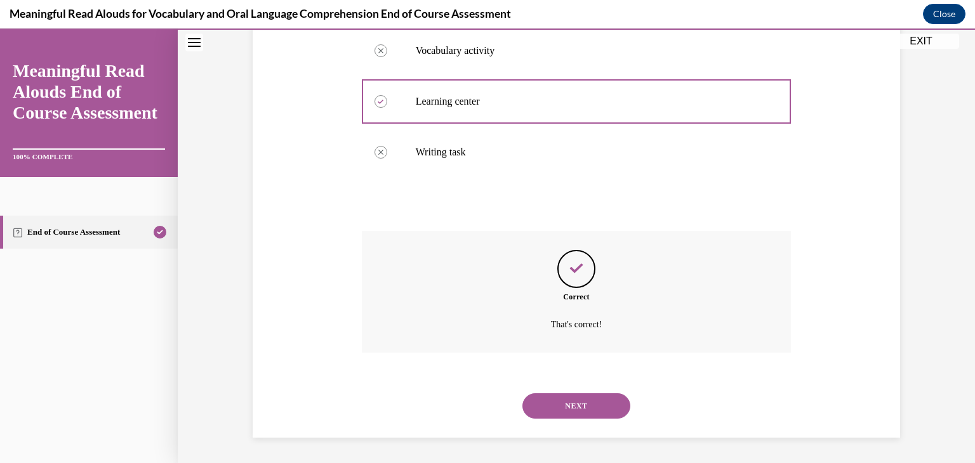
click at [602, 402] on button "NEXT" at bounding box center [576, 406] width 108 height 25
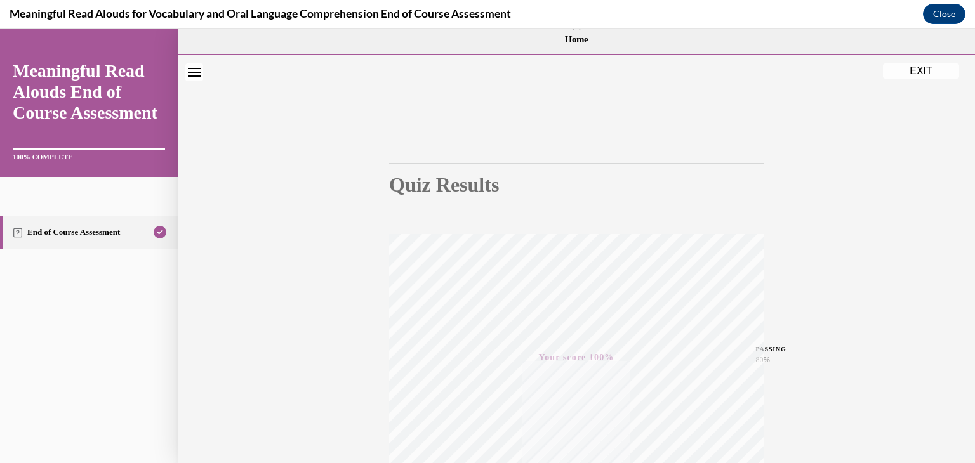
scroll to position [0, 0]
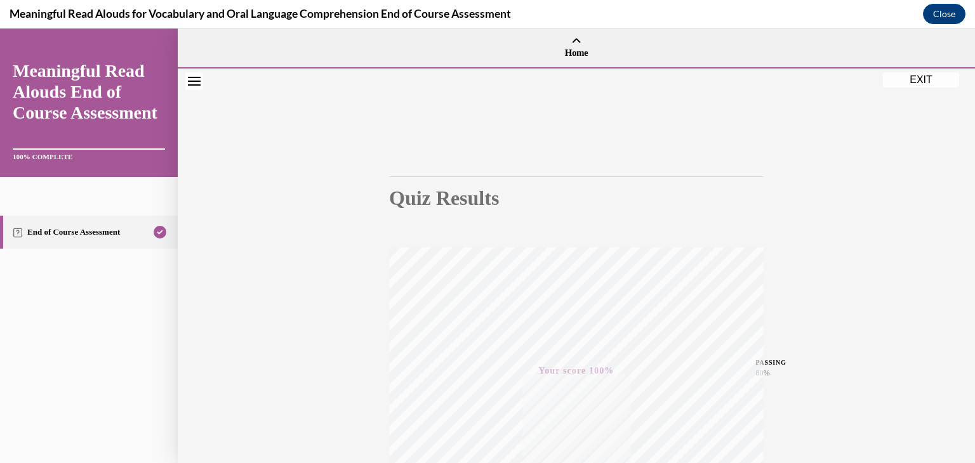
click at [191, 81] on icon "Close navigation menu" at bounding box center [194, 81] width 13 height 9
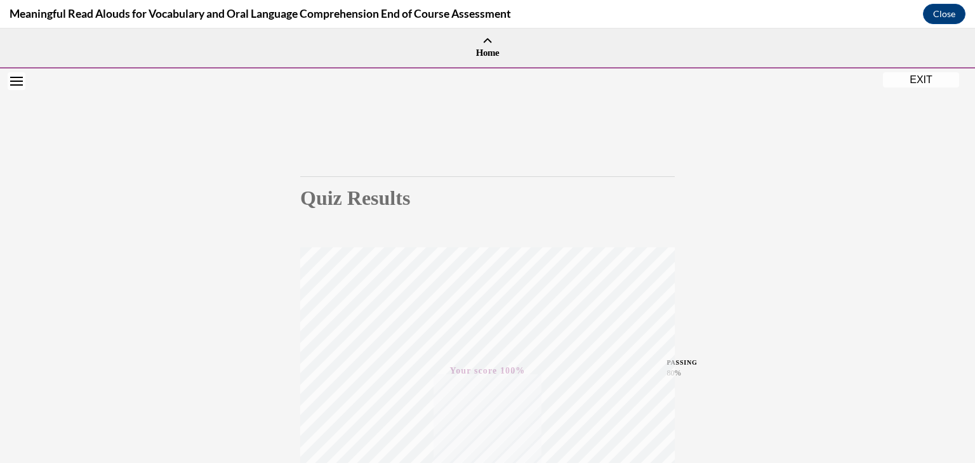
click at [14, 84] on icon "Open navigation menu" at bounding box center [16, 81] width 13 height 9
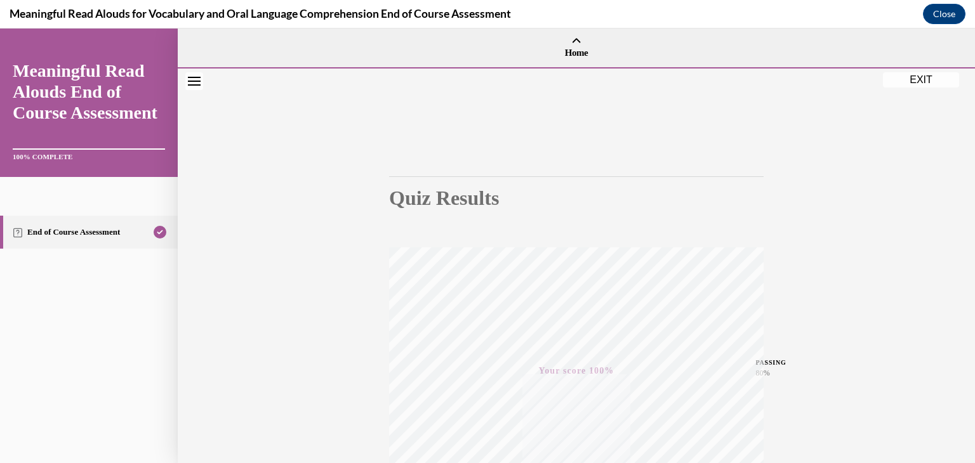
click at [926, 84] on button "EXIT" at bounding box center [921, 79] width 76 height 15
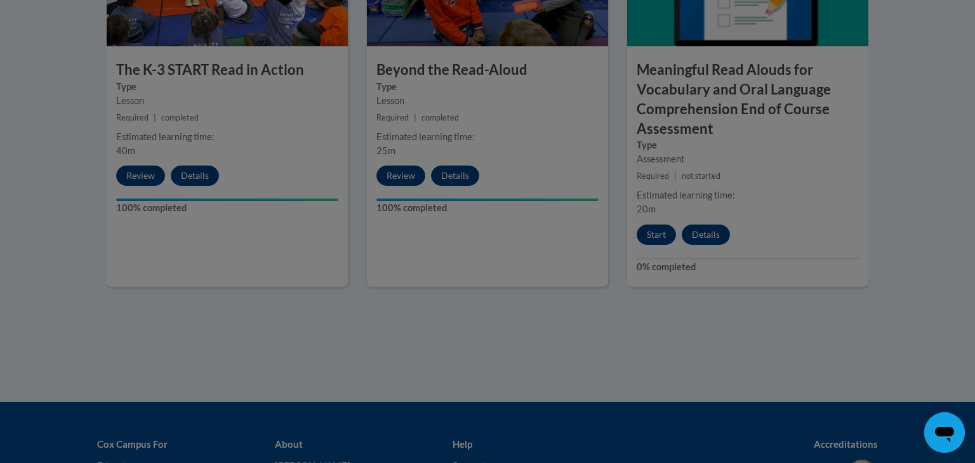
scroll to position [888, 0]
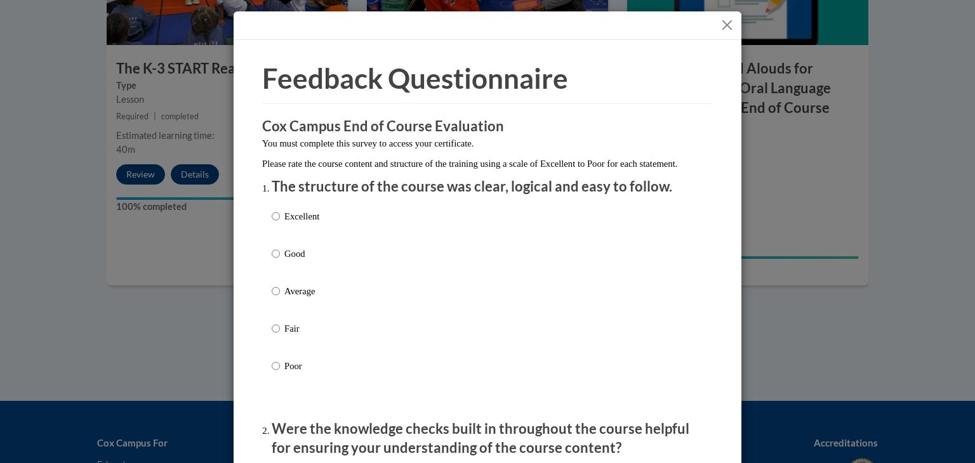
click at [280, 233] on label "Excellent" at bounding box center [296, 226] width 48 height 34
click at [280, 223] on input "Excellent" at bounding box center [276, 216] width 8 height 14
radio input "true"
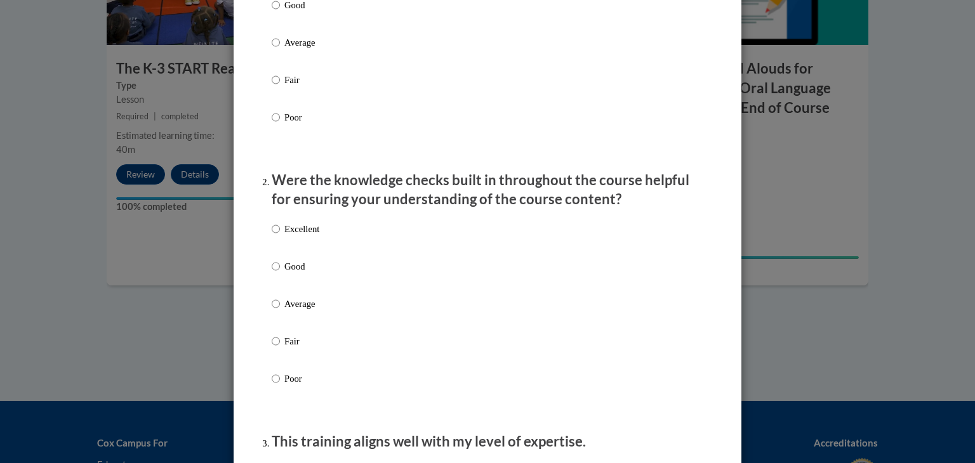
scroll to position [256, 0]
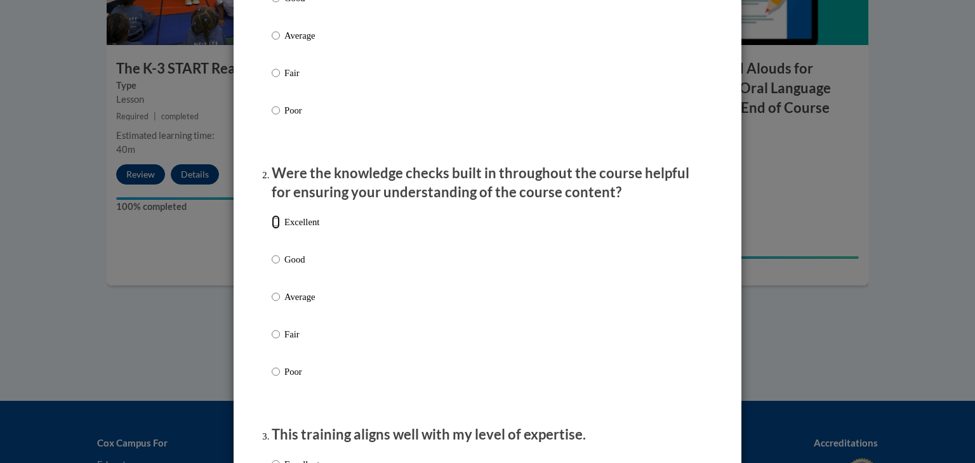
click at [276, 229] on input "Excellent" at bounding box center [276, 222] width 8 height 14
radio input "true"
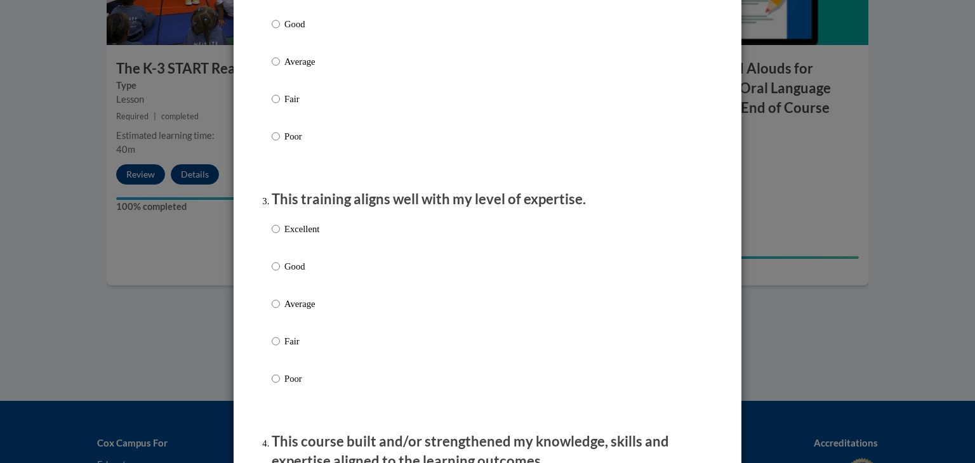
scroll to position [492, 0]
click at [276, 236] on input "Excellent" at bounding box center [276, 229] width 8 height 14
radio input "true"
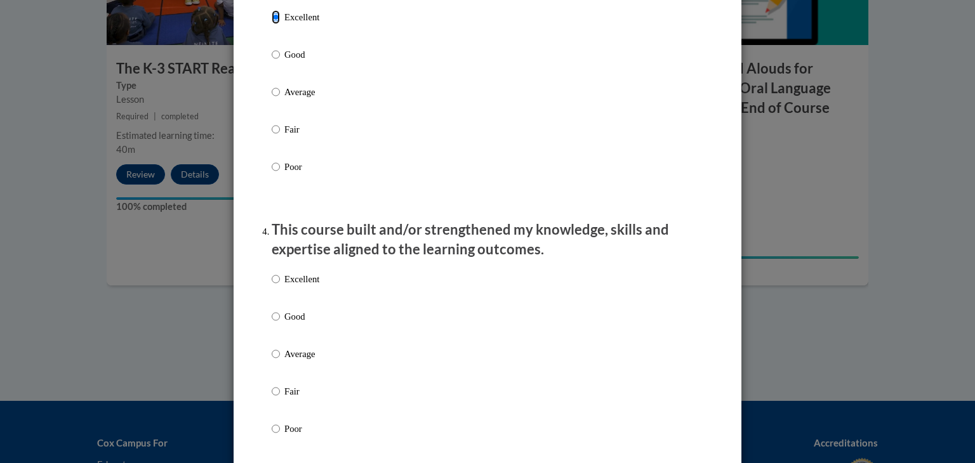
scroll to position [704, 0]
click at [279, 286] on input "Excellent" at bounding box center [276, 279] width 8 height 14
radio input "true"
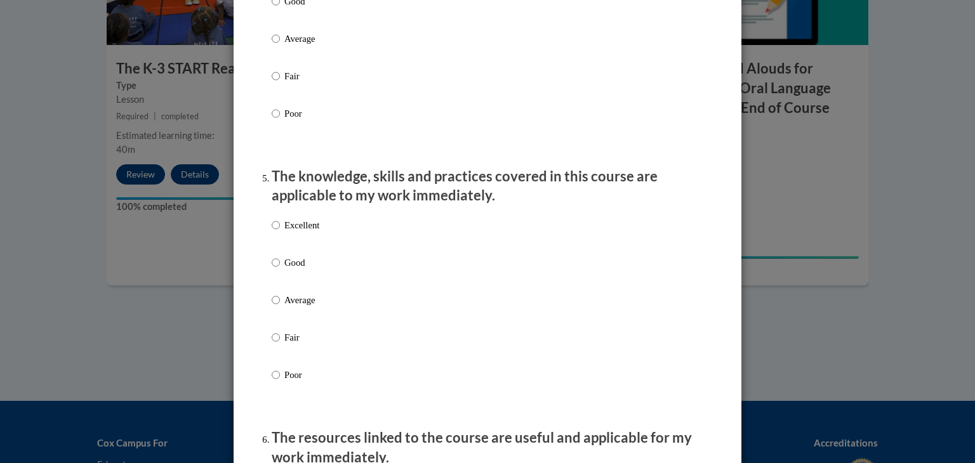
scroll to position [1020, 0]
click at [277, 231] on input "Excellent" at bounding box center [276, 224] width 8 height 14
radio input "true"
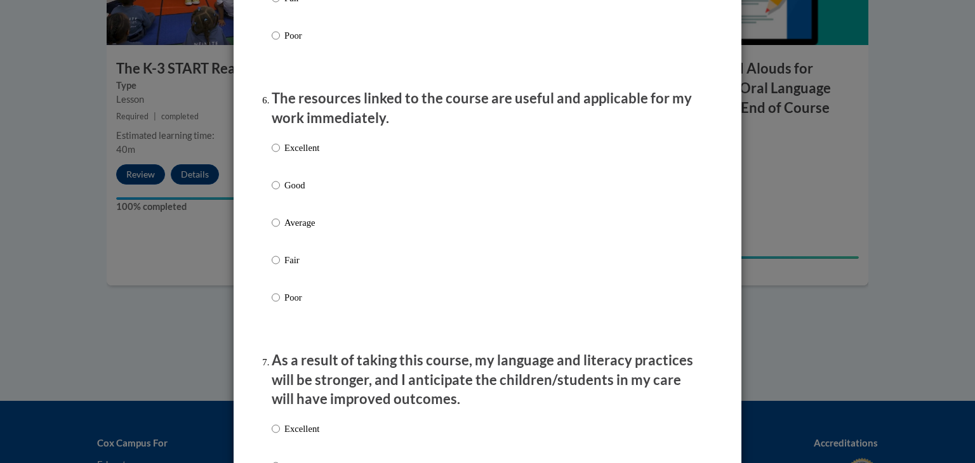
scroll to position [1360, 0]
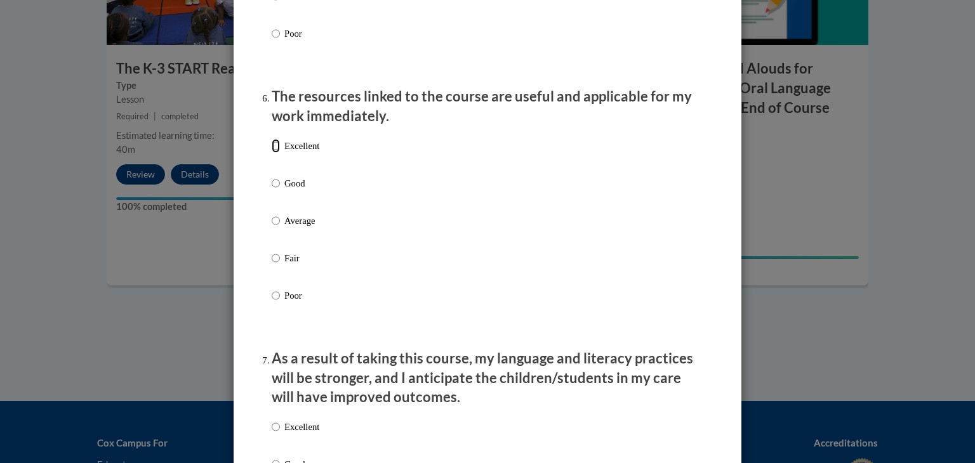
click at [274, 153] on input "Excellent" at bounding box center [276, 146] width 8 height 14
radio input "true"
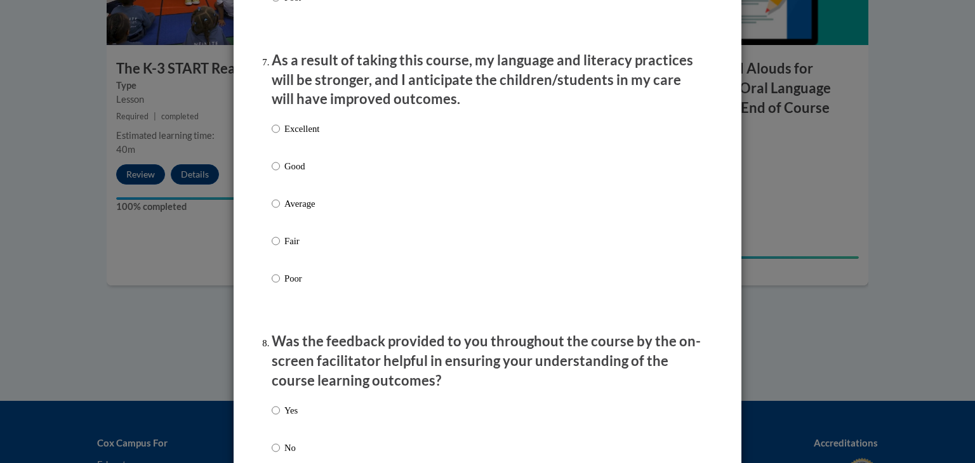
scroll to position [1660, 0]
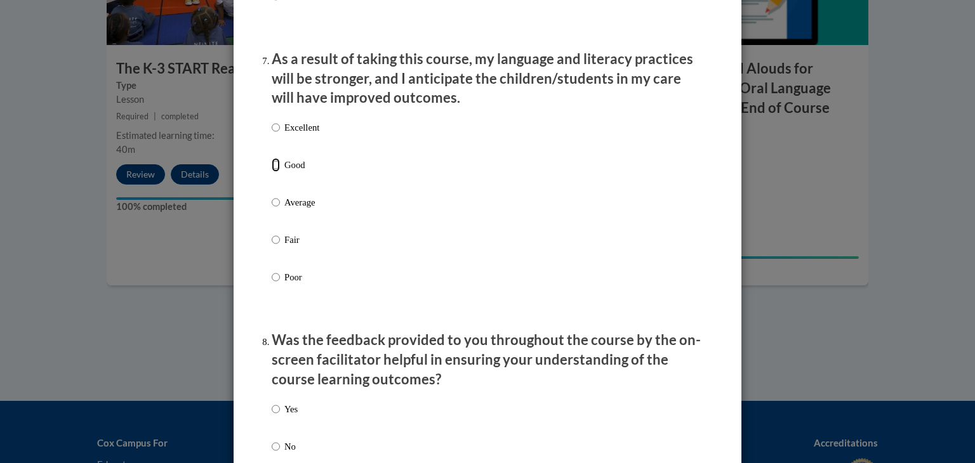
click at [274, 172] on input "Good" at bounding box center [276, 165] width 8 height 14
radio input "true"
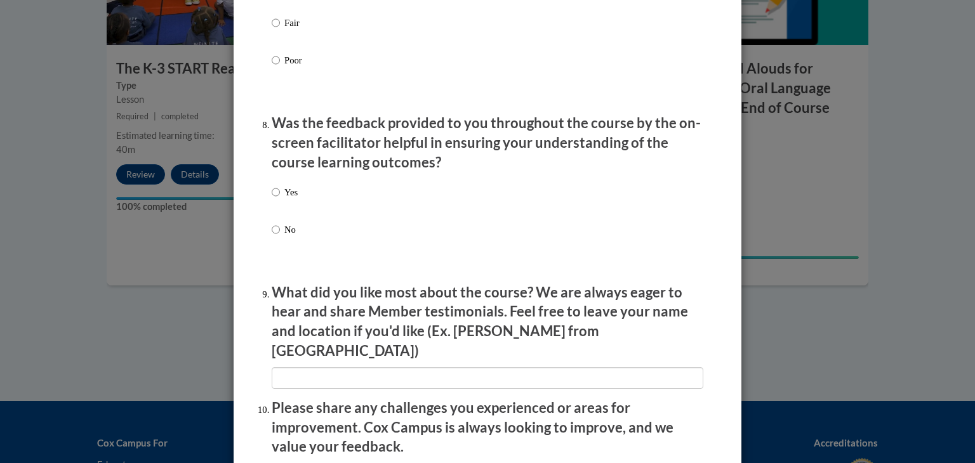
scroll to position [1880, 0]
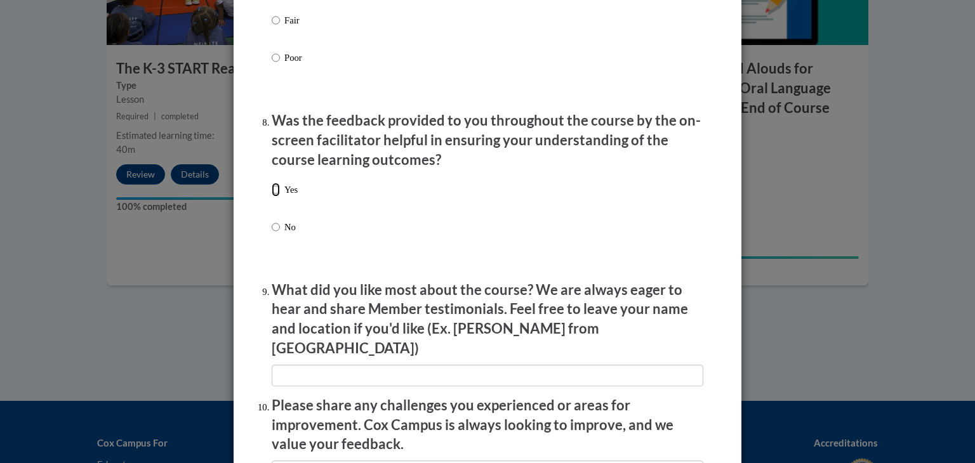
click at [276, 197] on input "Yes" at bounding box center [276, 190] width 8 height 14
radio input "true"
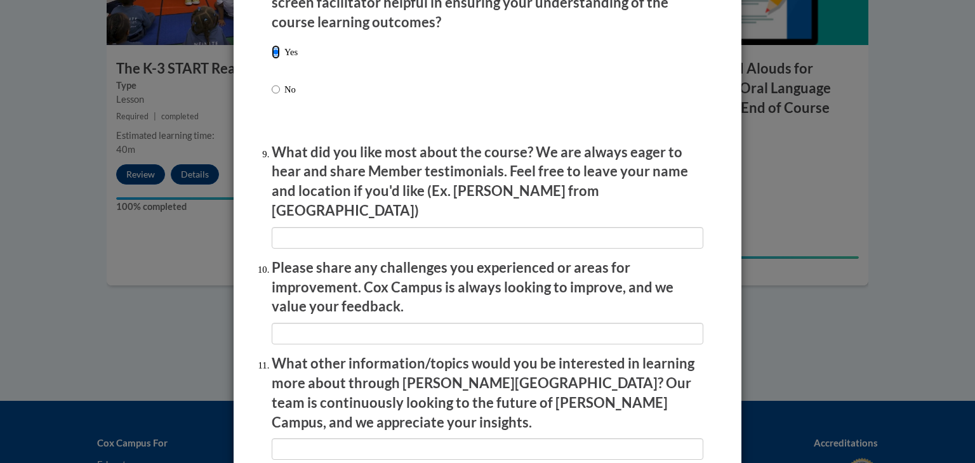
scroll to position [2019, 0]
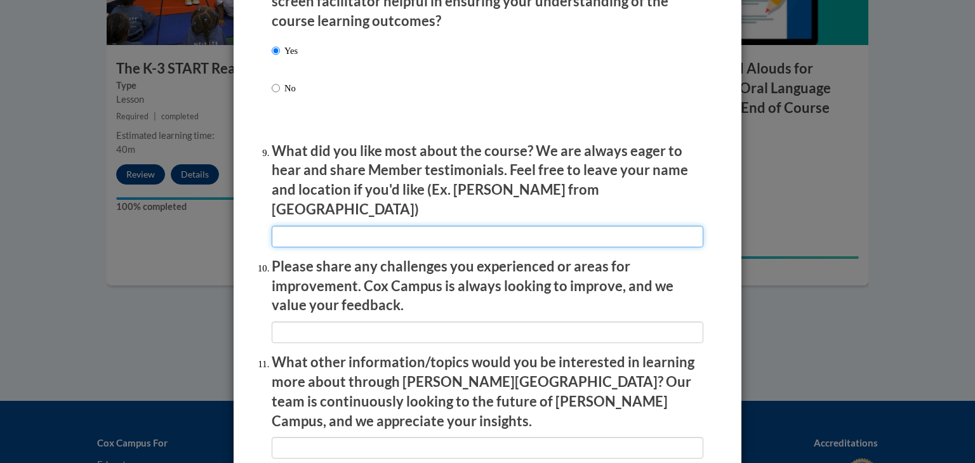
click at [324, 230] on input "textbox" at bounding box center [488, 237] width 432 height 22
type input "Ir"
type input "It was relatable and clear."
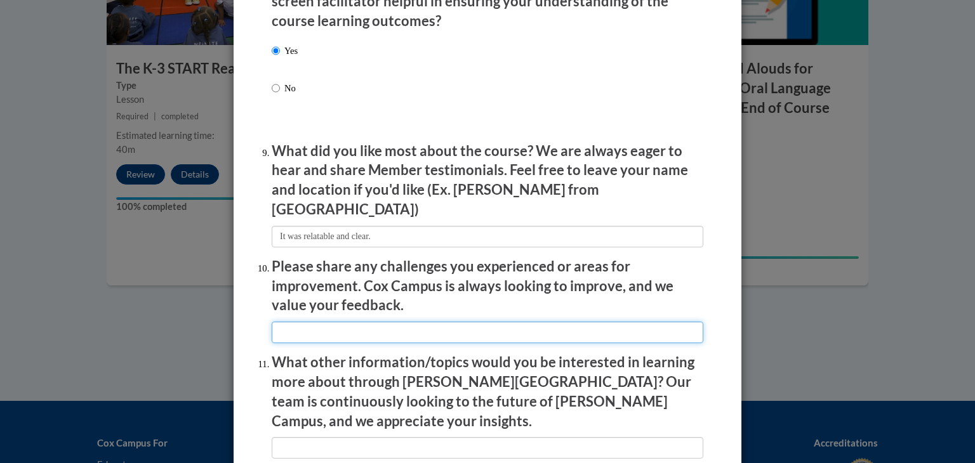
click at [297, 332] on input "textbox" at bounding box center [488, 333] width 432 height 22
type input "m"
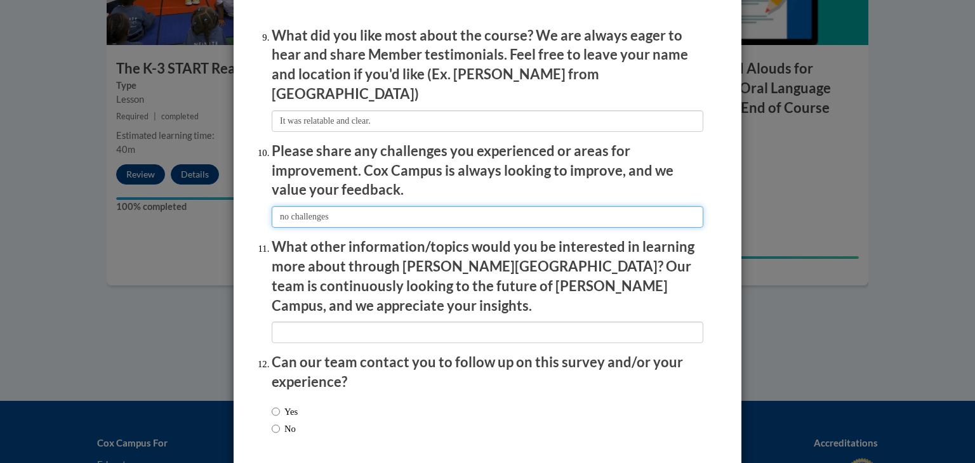
scroll to position [2136, 0]
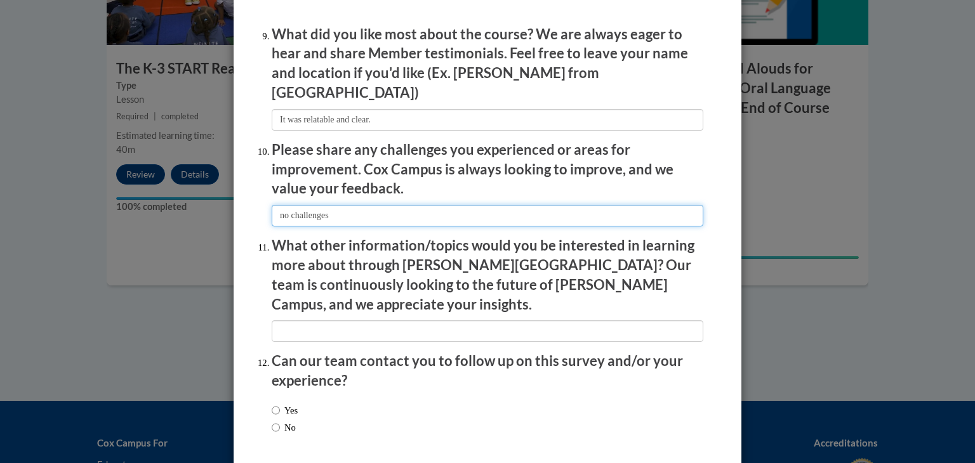
type input "no challenges"
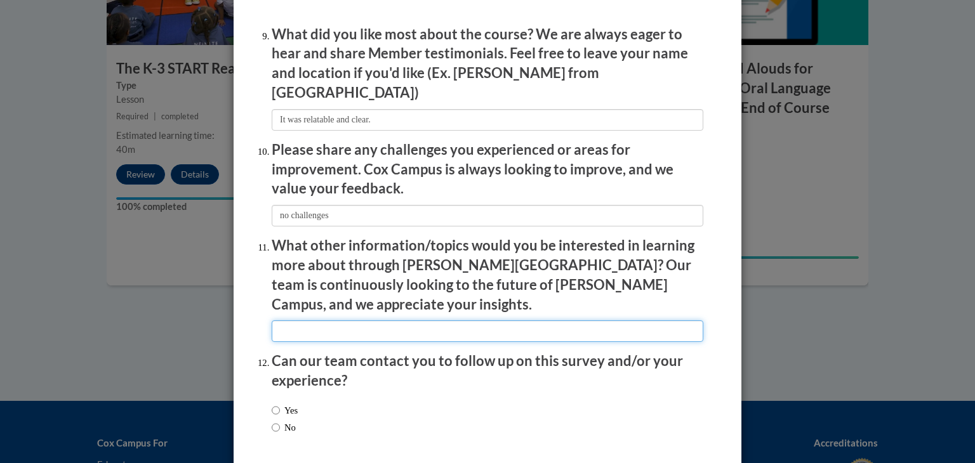
click at [298, 321] on input "textbox" at bounding box center [488, 332] width 432 height 22
type input "E"
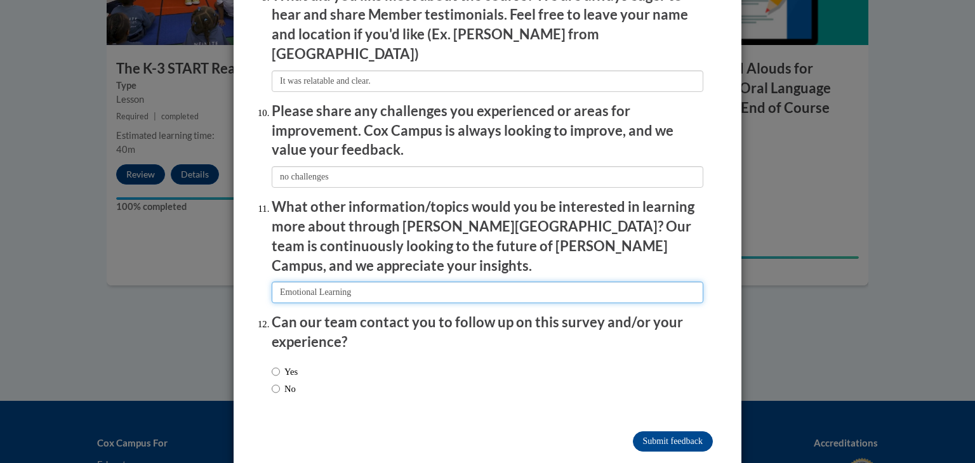
scroll to position [2181, 0]
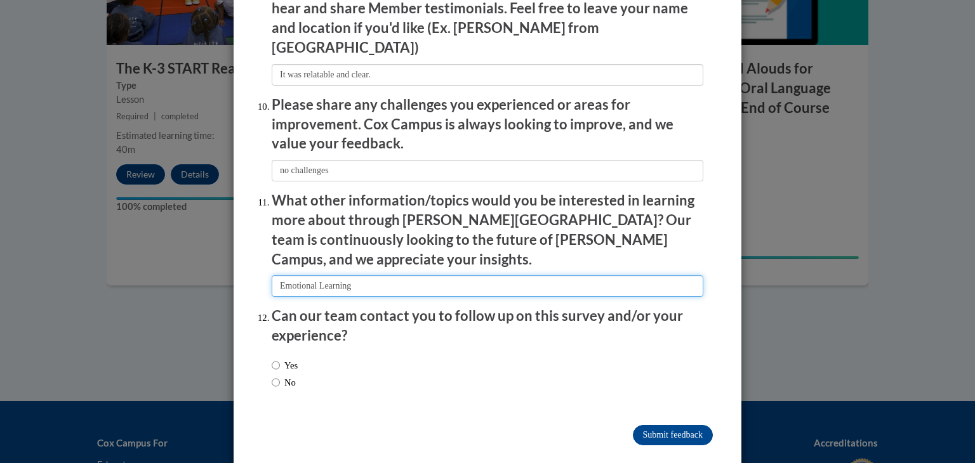
click at [279, 276] on input "textbox" at bounding box center [488, 287] width 432 height 22
type input "Social and Emotional Learning"
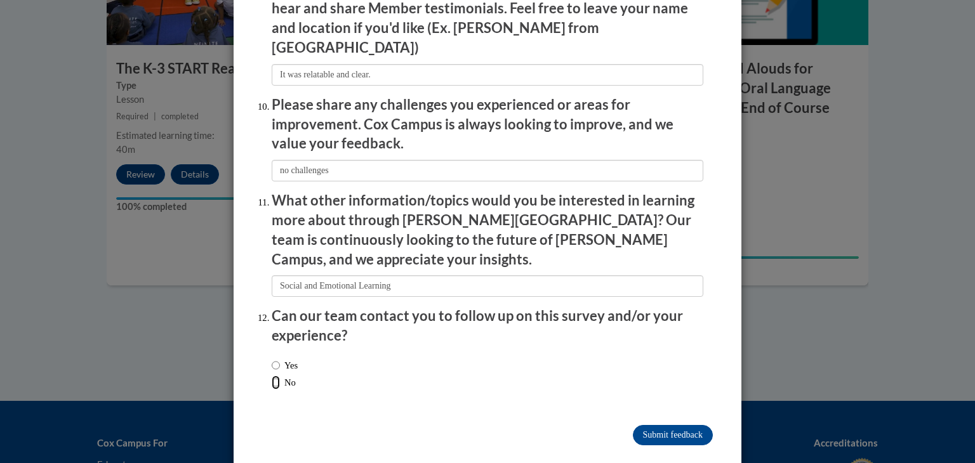
click at [276, 376] on input "No" at bounding box center [276, 383] width 8 height 14
radio input "true"
click at [675, 425] on input "Submit feedback" at bounding box center [673, 435] width 80 height 20
